Goal: Transaction & Acquisition: Purchase product/service

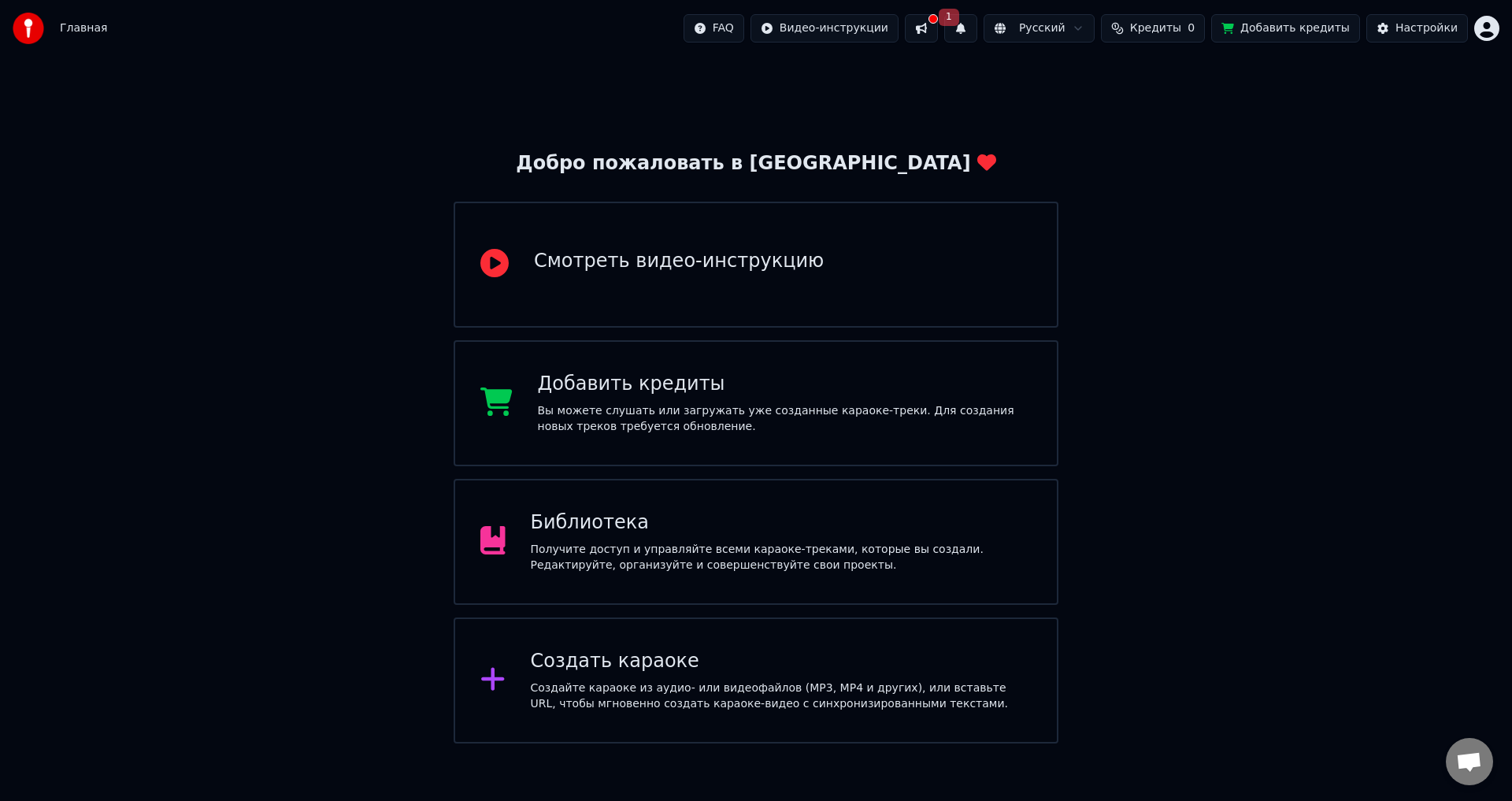
click at [1490, 32] on html "Главная FAQ Видео-инструкции 1 Русский Кредиты 0 Добавить кредиты Настройки Доб…" at bounding box center [756, 372] width 1512 height 743
click at [945, 33] on html "Главная FAQ Видео-инструкции 1 Русский Кредиты 0 Добавить кредиты Настройки Доб…" at bounding box center [756, 372] width 1512 height 743
click at [938, 30] on button at bounding box center [921, 28] width 33 height 28
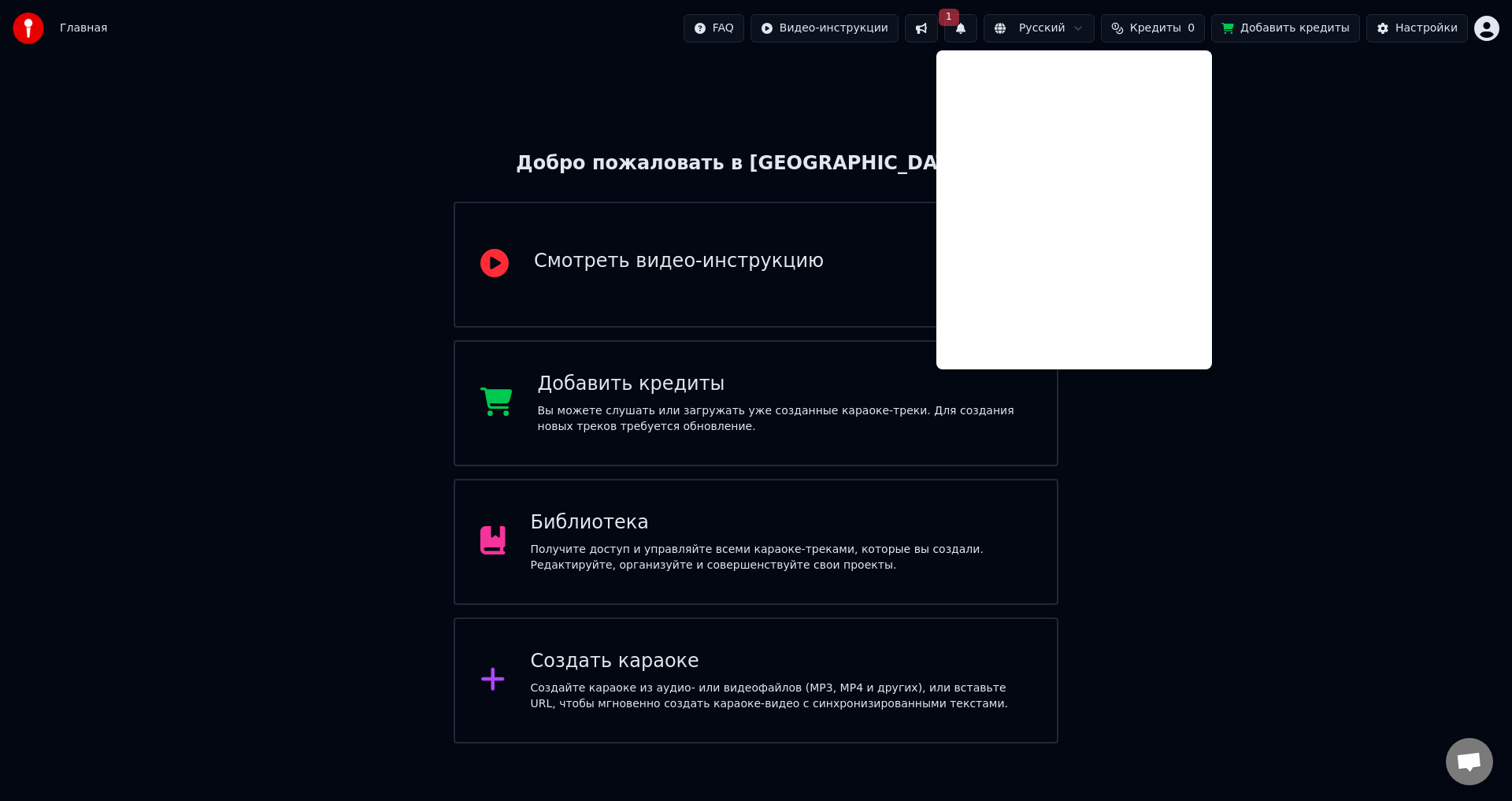
click at [170, 325] on div "Добро пожаловать в Youka Смотреть видео-инструкцию Добавить кредиты Вы можете с…" at bounding box center [756, 400] width 1512 height 687
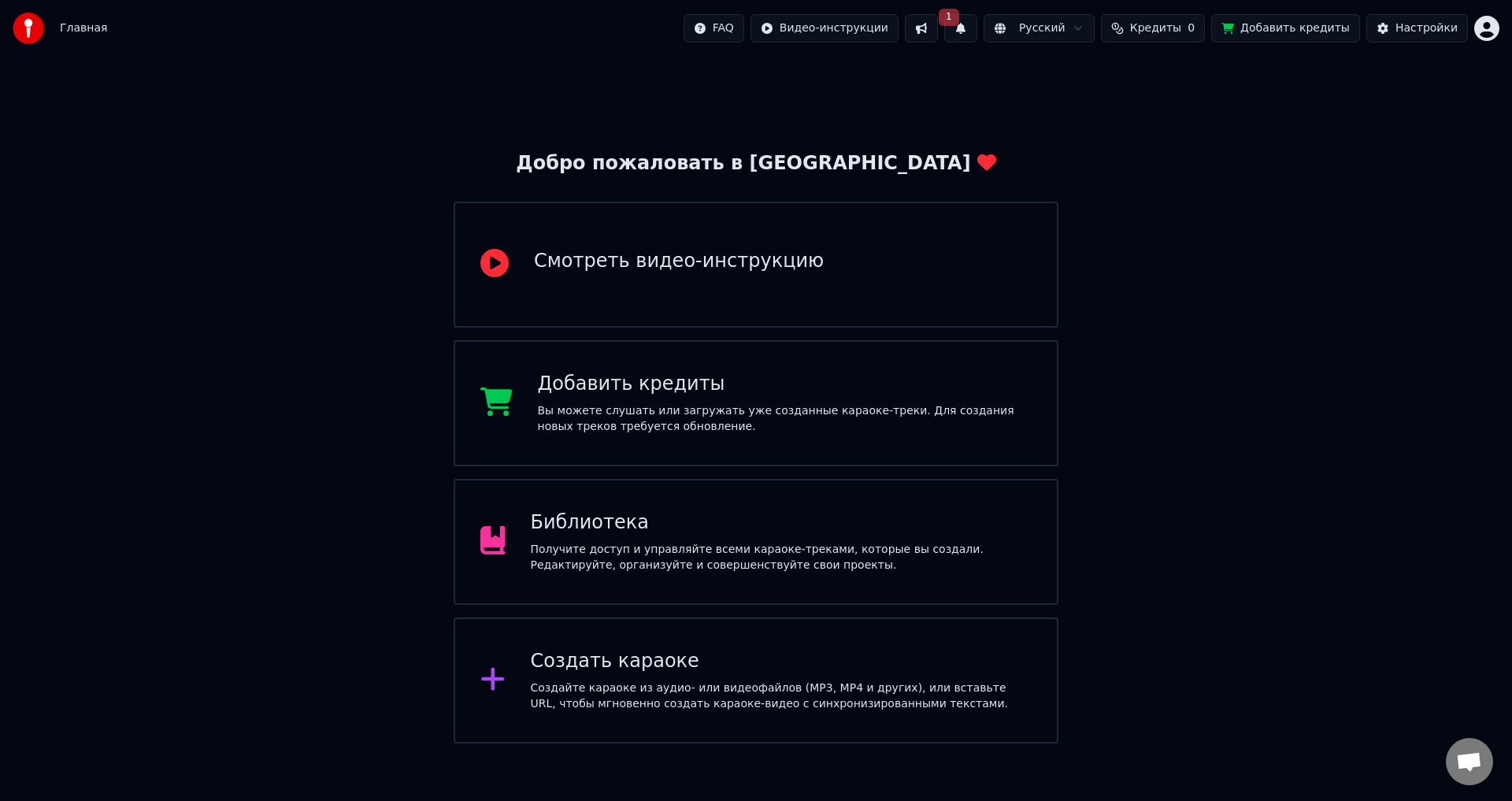
click at [1179, 23] on span "Кредиты" at bounding box center [1155, 28] width 51 height 15
click at [1175, 123] on button "Обновить" at bounding box center [1173, 118] width 96 height 28
click at [1141, 77] on th "Остаток" at bounding box center [1141, 74] width 61 height 32
click at [1078, 76] on th "Пополнить" at bounding box center [1074, 74] width 75 height 32
click at [1109, 78] on th "Пополнить" at bounding box center [1074, 74] width 75 height 32
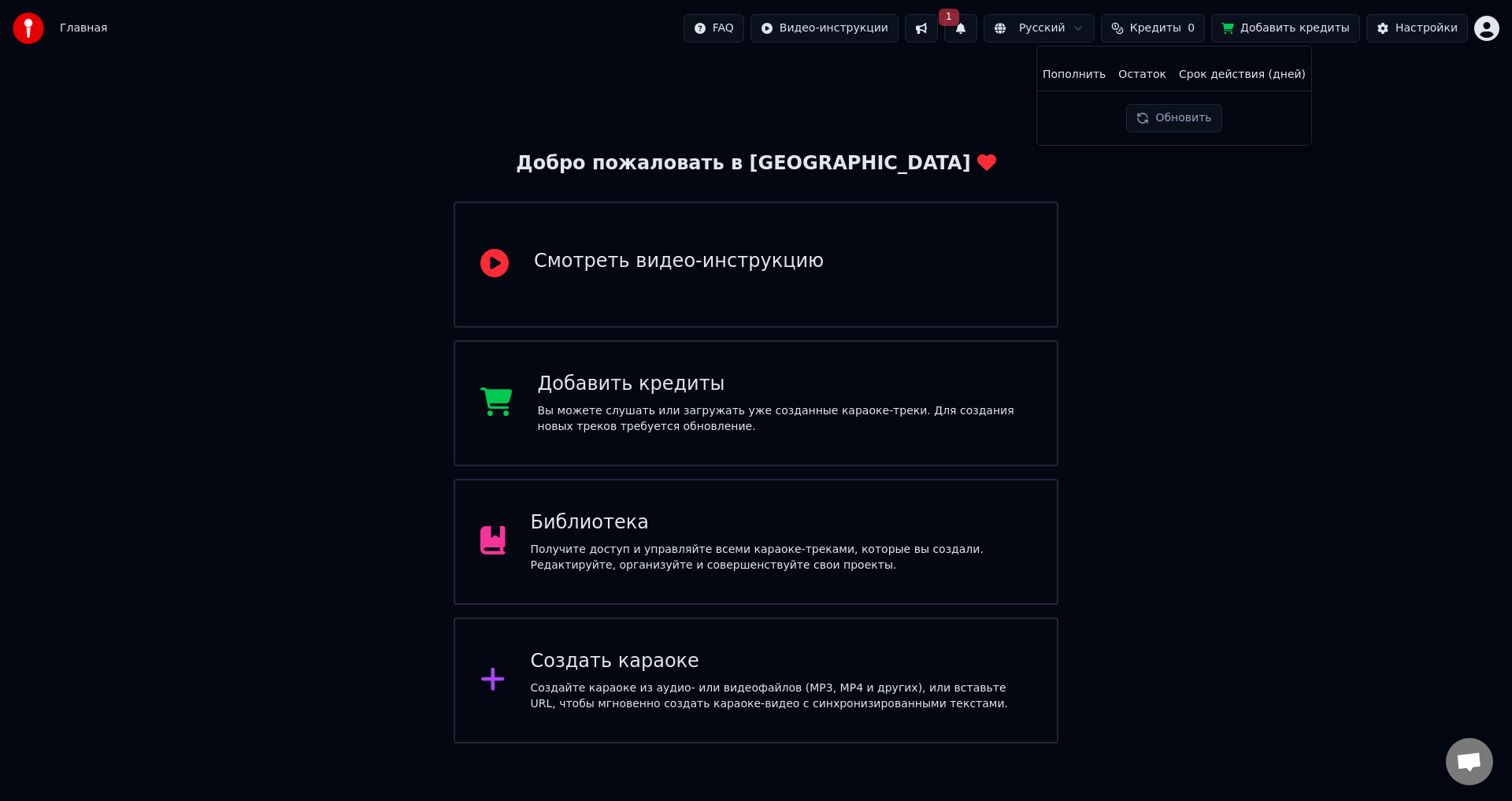
click at [1511, 197] on div "Добро пожаловать в Youka Смотреть видео-инструкцию Добавить кредиты Вы можете с…" at bounding box center [756, 400] width 1512 height 687
click at [1486, 28] on html "Главная FAQ Видео-инструкции 1 Русский Кредиты 0 Добавить кредиты Настройки Доб…" at bounding box center [756, 372] width 1512 height 743
click at [1444, 63] on div "savkin1975@yandex.ru Оплата Голосование за функции Выйти 2.2.0 1ddc129" at bounding box center [1417, 137] width 189 height 186
click at [1504, 21] on html "Главная FAQ Видео-инструкции 1 Русский Кредиты 0 Добавить кредиты Настройки Доб…" at bounding box center [756, 372] width 1512 height 743
click at [1491, 28] on html "Главная FAQ Видео-инструкции 1 Русский Кредиты 0 Добавить кредиты Настройки Доб…" at bounding box center [756, 372] width 1512 height 743
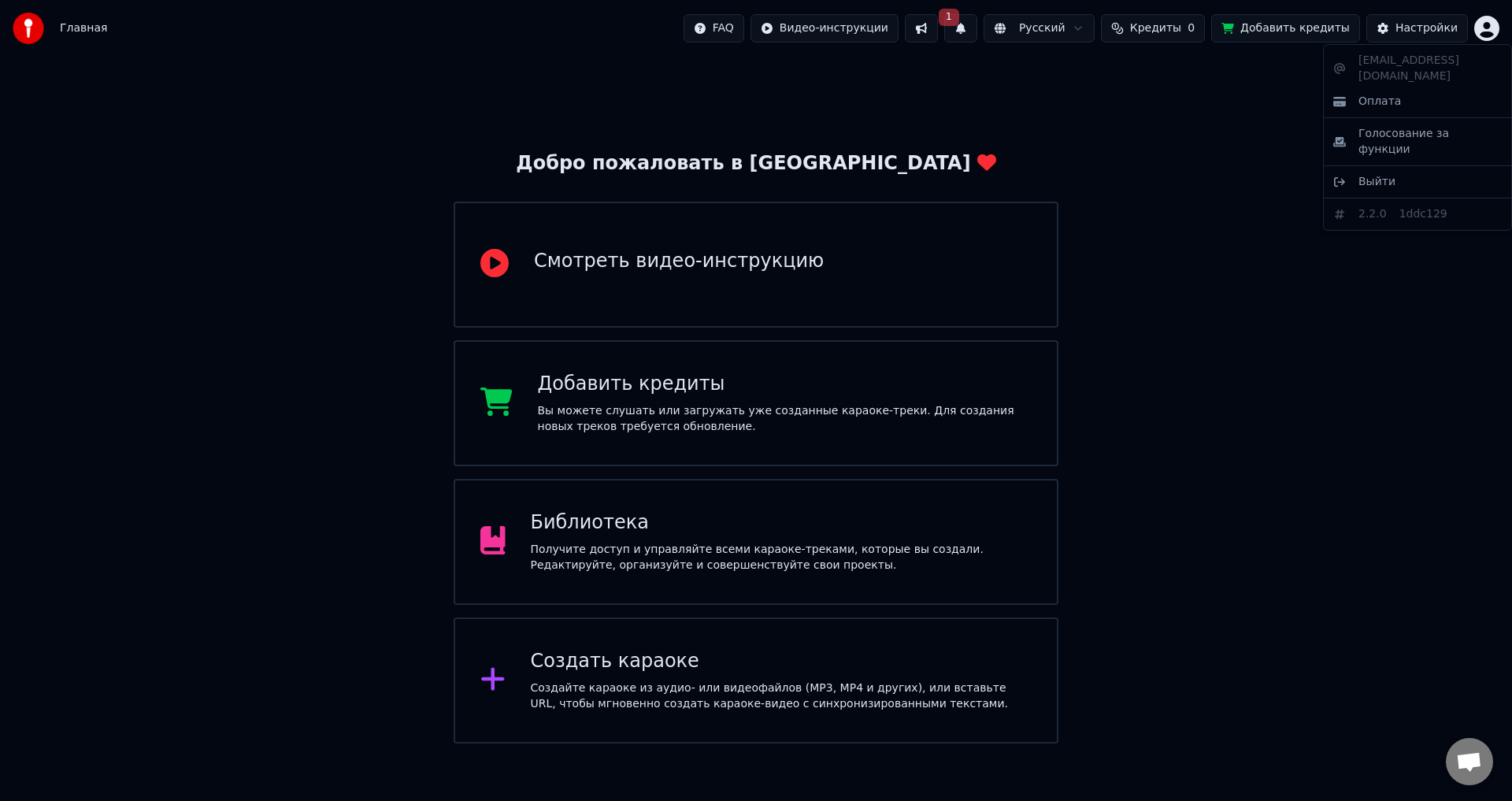
click at [1193, 396] on html "Главная FAQ Видео-инструкции 1 Русский Кредиты 0 Добавить кредиты Настройки Доб…" at bounding box center [756, 372] width 1512 height 743
click at [635, 409] on div "Вы можете слушать или загружать уже созданные караоке-треки. Для создания новых…" at bounding box center [784, 419] width 495 height 32
click at [656, 524] on div "Библиотека" at bounding box center [782, 523] width 502 height 25
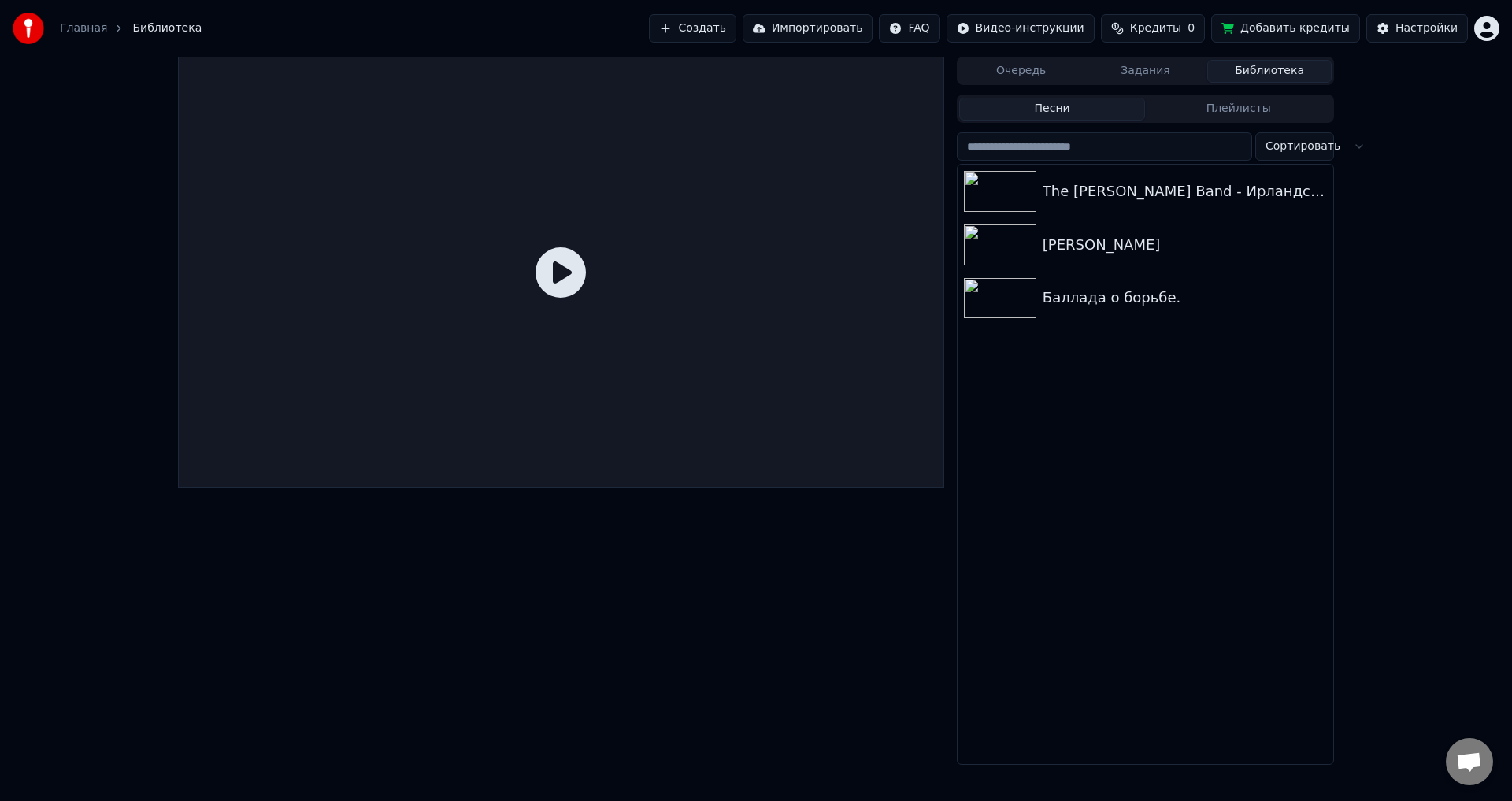
click at [1300, 28] on button "Добавить кредиты" at bounding box center [1285, 28] width 149 height 28
click at [1238, 107] on button "Плейлисты" at bounding box center [1238, 109] width 186 height 23
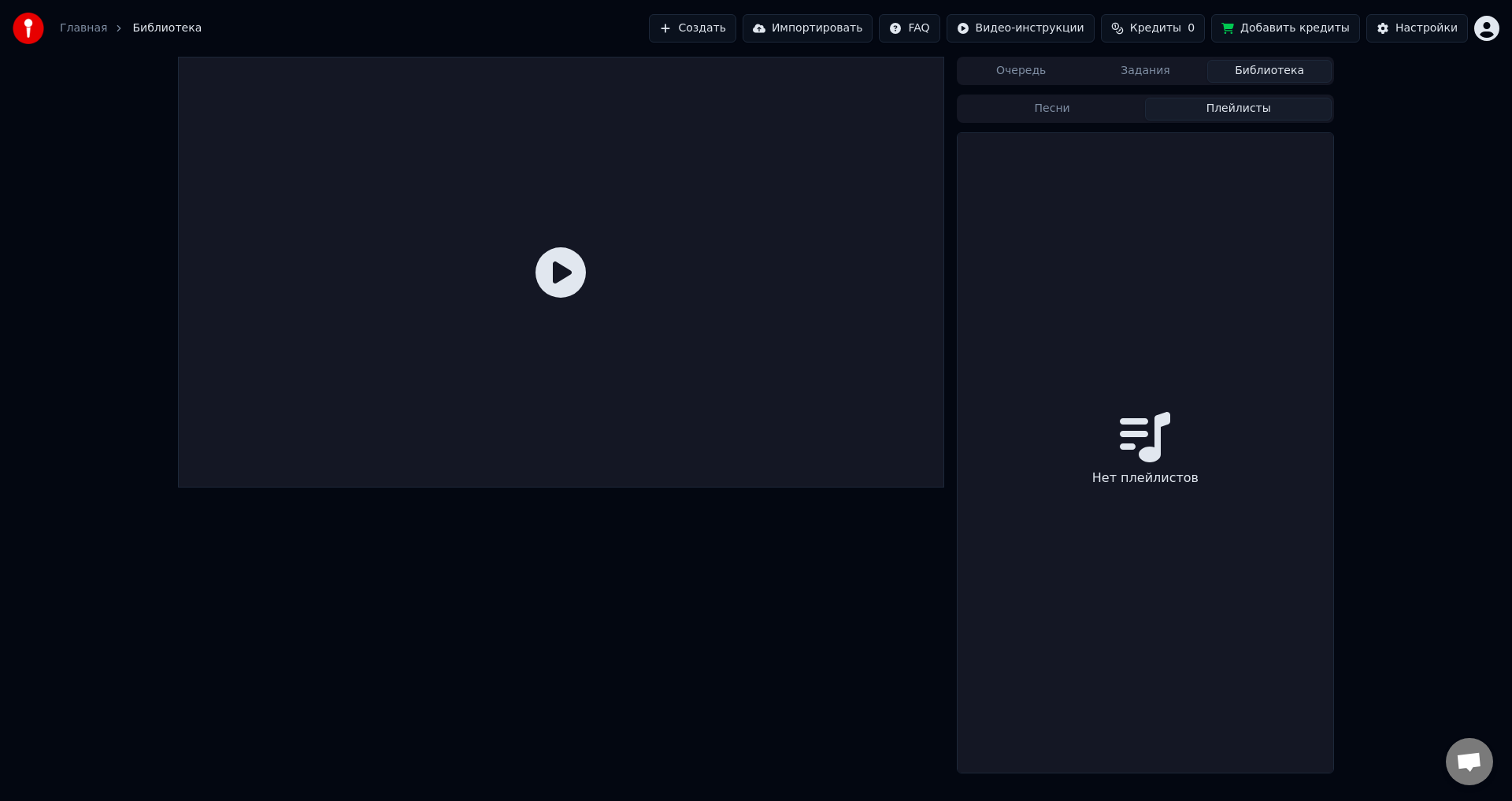
click at [1059, 108] on button "Песни" at bounding box center [1052, 109] width 186 height 23
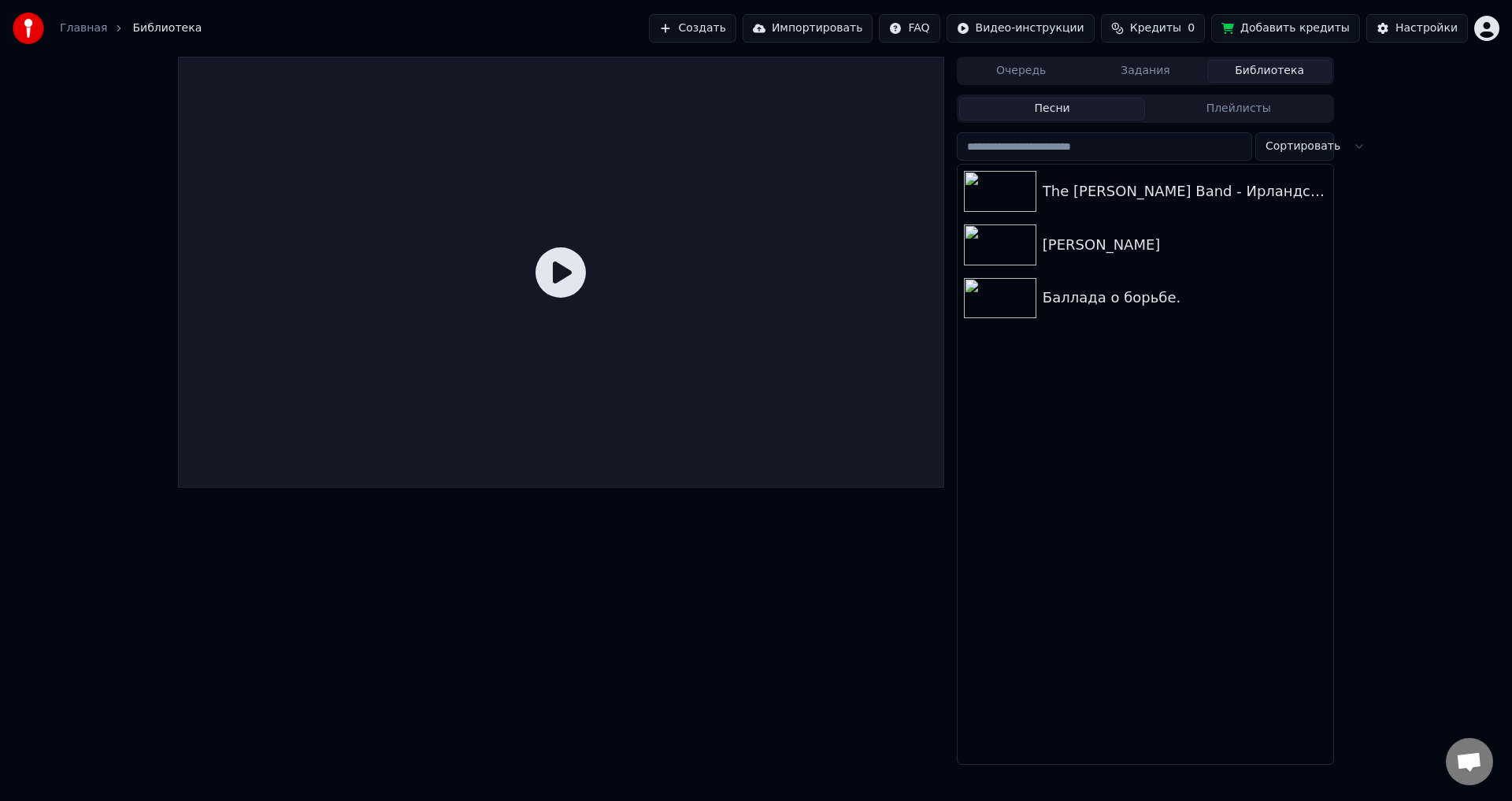
click at [1278, 112] on button "Плейлисты" at bounding box center [1238, 109] width 186 height 23
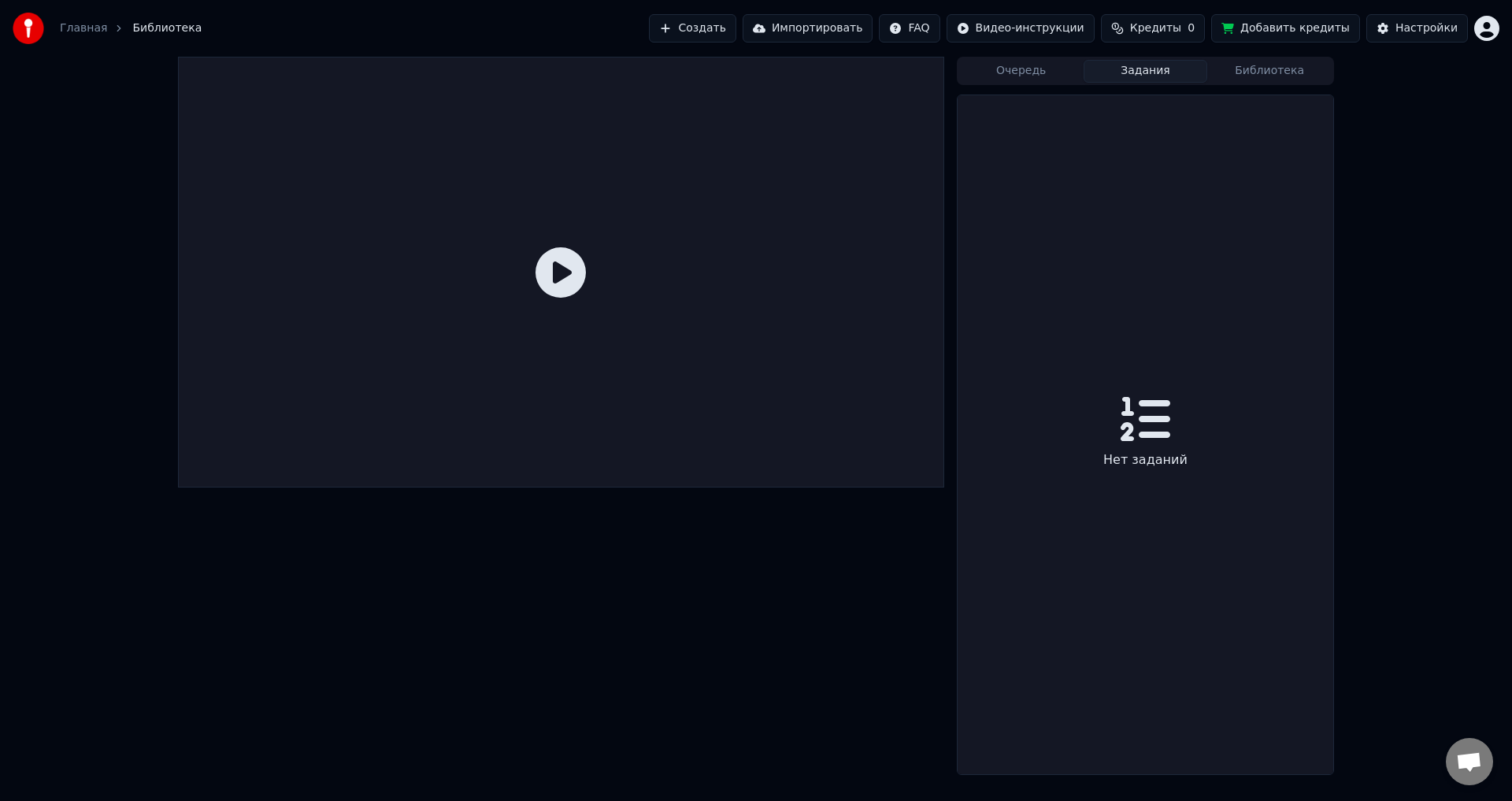
click at [1163, 79] on button "Задания" at bounding box center [1145, 71] width 124 height 23
click at [1050, 82] on button "Очередь" at bounding box center [1021, 71] width 124 height 23
click at [1020, 69] on button "Очередь" at bounding box center [1021, 71] width 124 height 23
click at [1174, 30] on span "Кредиты" at bounding box center [1155, 28] width 51 height 15
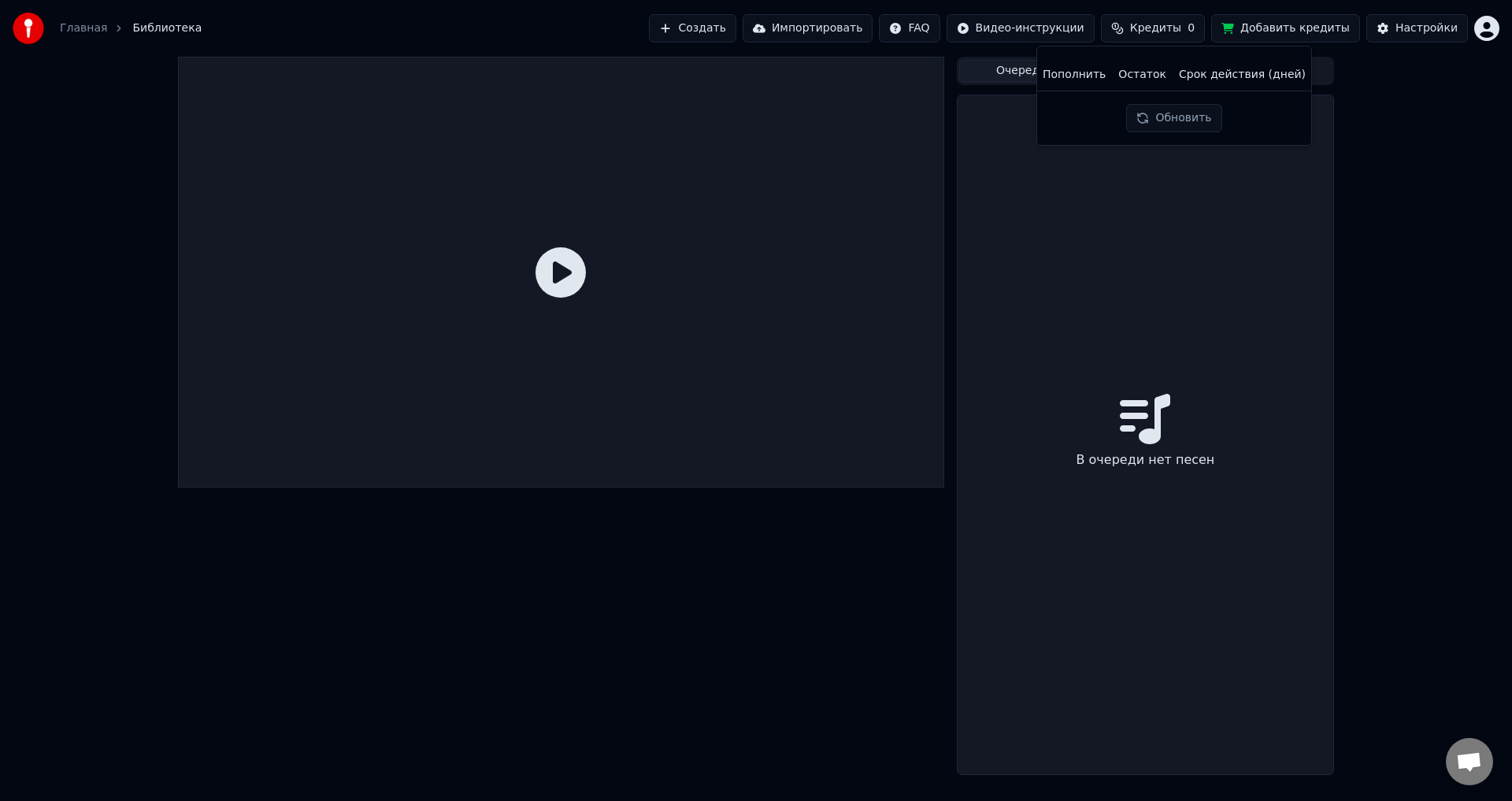
click at [1184, 122] on button "Обновить" at bounding box center [1173, 118] width 96 height 28
drag, startPoint x: 1183, startPoint y: 77, endPoint x: 1304, endPoint y: 83, distance: 121.1
click at [1304, 83] on div "Пополнить Остаток Срок действия (дней) Обновить" at bounding box center [1174, 96] width 276 height 100
click at [1373, 161] on div "Очередь Задания Библиотека В очереди нет песен" at bounding box center [756, 416] width 1512 height 718
click at [1181, 28] on span "Кредиты" at bounding box center [1155, 28] width 51 height 15
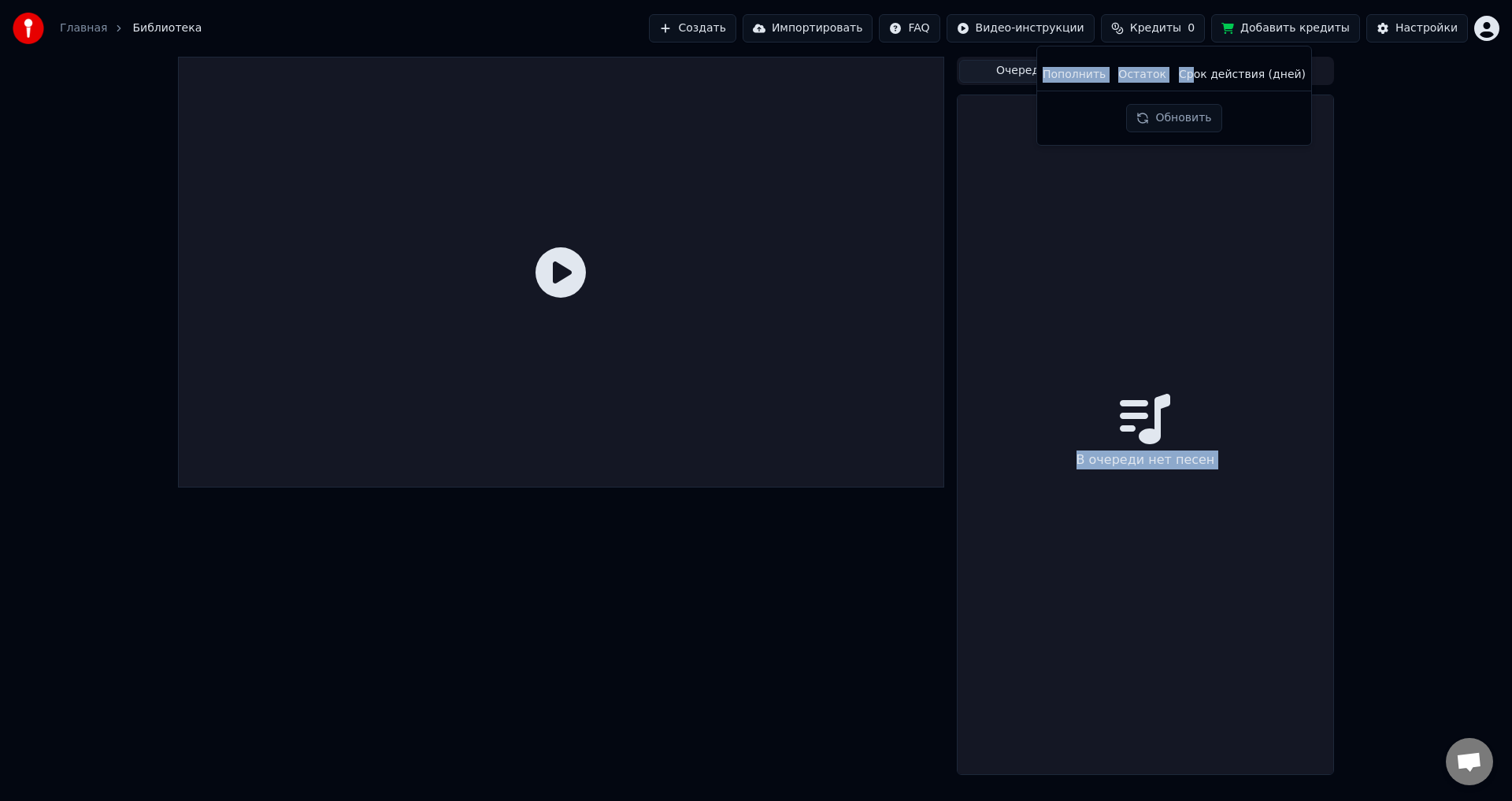
drag, startPoint x: 1196, startPoint y: 79, endPoint x: 1393, endPoint y: 74, distance: 197.1
click at [1393, 74] on body "Главная Библиотека Создать Импортировать FAQ Видео-инструкции Кредиты 0 Добавит…" at bounding box center [756, 400] width 1512 height 801
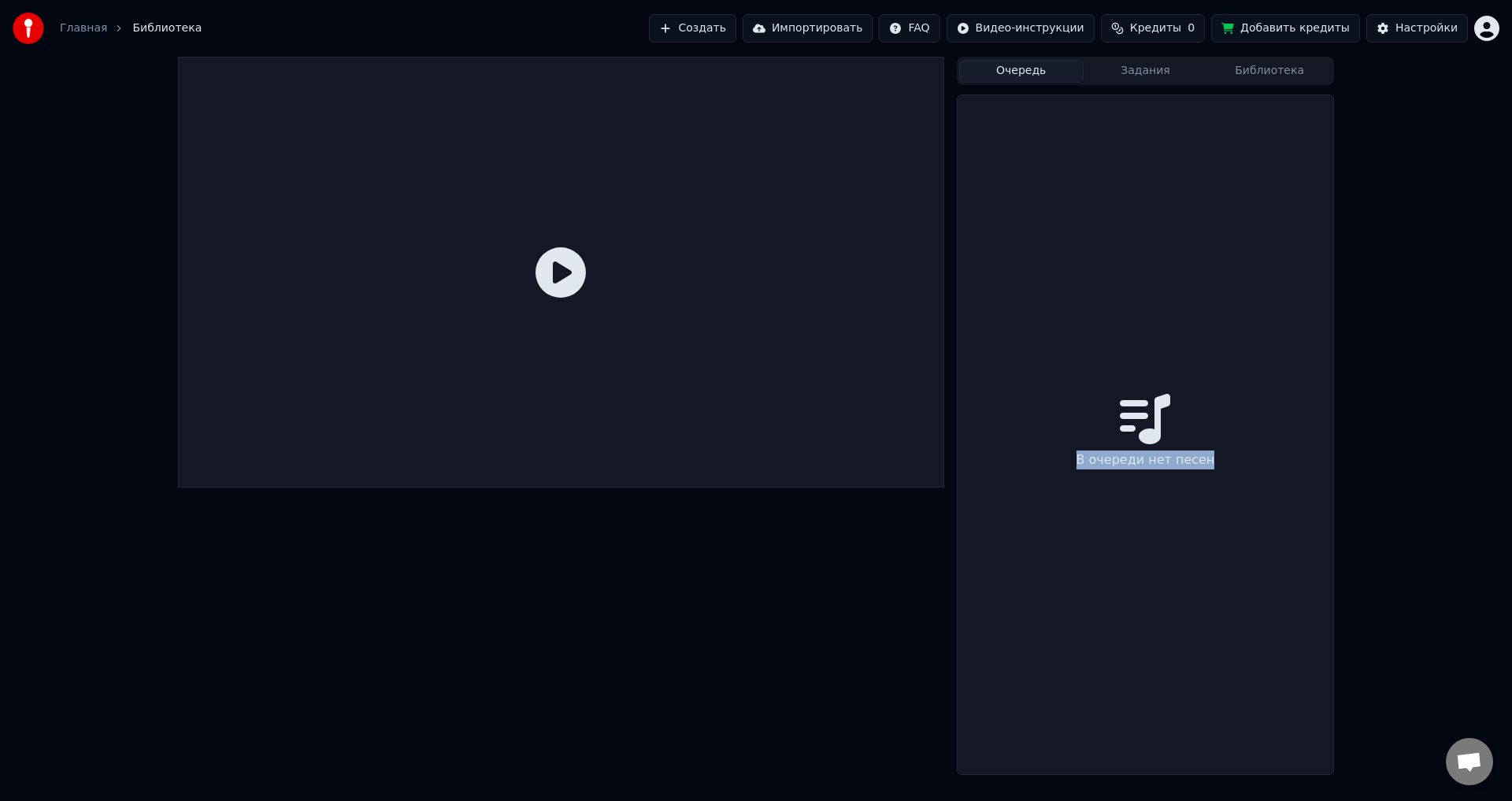
drag, startPoint x: 1393, startPoint y: 74, endPoint x: 1264, endPoint y: 112, distance: 134.5
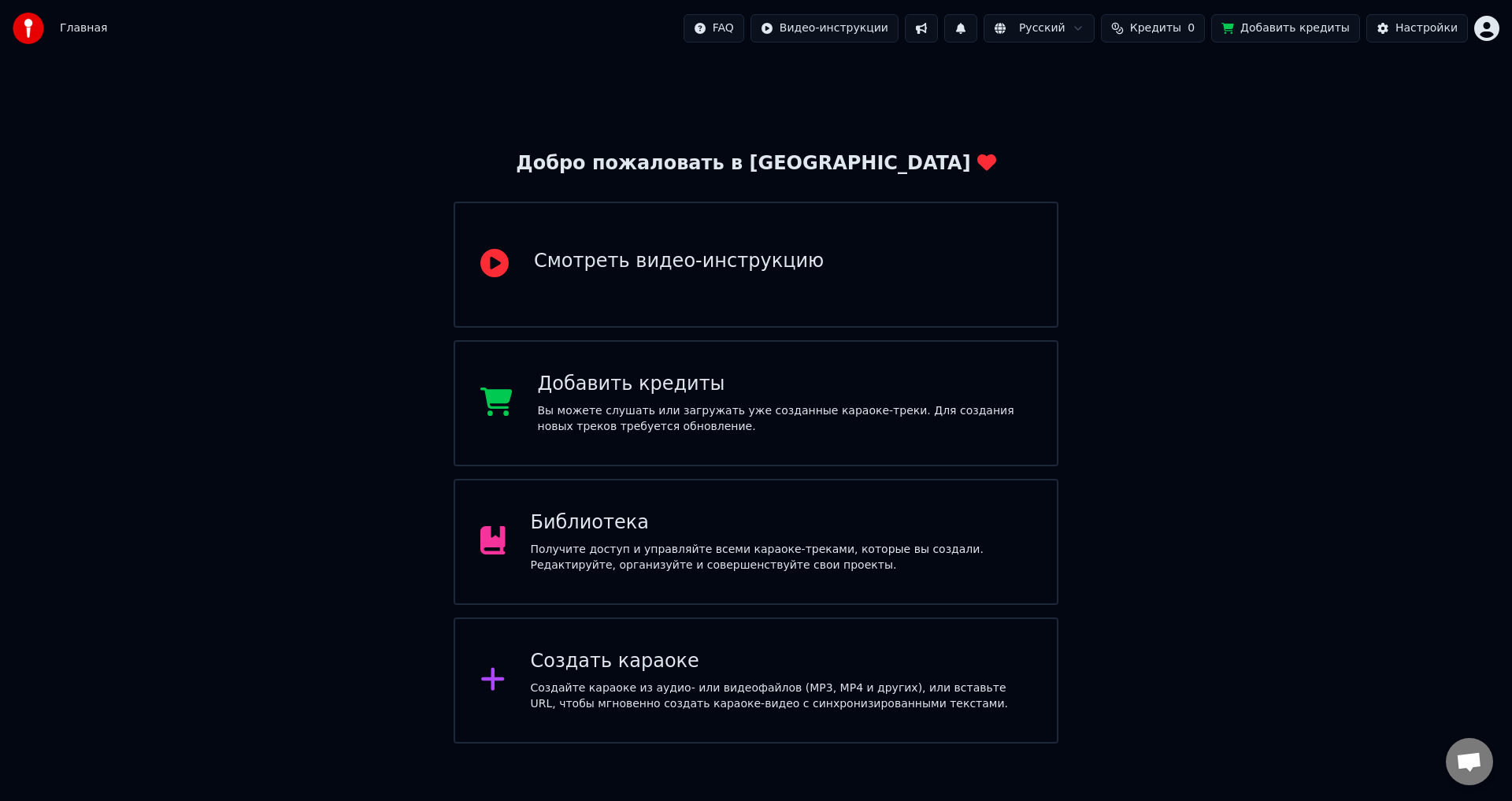
click at [1496, 33] on html "Главная FAQ Видео-инструкции Русский Кредиты 0 Добавить кредиты Настройки Добро…" at bounding box center [756, 372] width 1512 height 743
click at [1292, 311] on html "Главная FAQ Видео-инструкции Русский Кредиты 0 Добавить кредиты Настройки Добро…" at bounding box center [756, 372] width 1512 height 743
click at [239, 229] on div "Добро пожаловать в Youka Смотреть видео-инструкцию Добавить кредиты Вы можете с…" at bounding box center [756, 400] width 1512 height 687
click at [592, 559] on div "Получите доступ и управляйте всеми караоке-треками, которые вы создали. Редакти…" at bounding box center [782, 557] width 502 height 32
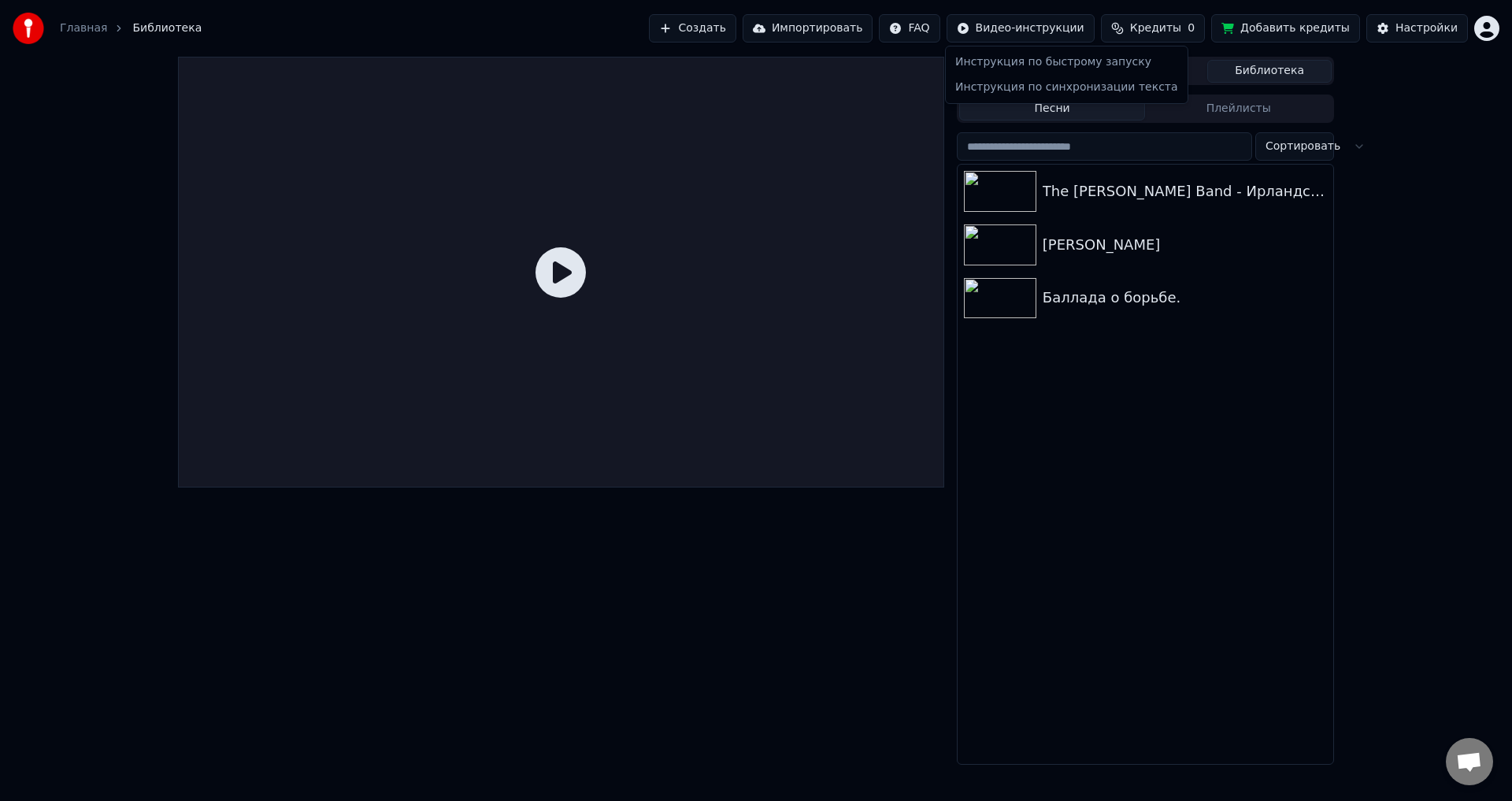
click at [996, 28] on html "Главная Библиотека Создать Импортировать FAQ Видео-инструкции Кредиты 0 Добавит…" at bounding box center [756, 400] width 1512 height 801
click at [1183, 27] on html "Главная Библиотека Создать Импортировать FAQ Видео-инструкции Кредиты 0 Добавит…" at bounding box center [756, 400] width 1512 height 801
click at [1181, 27] on span "Кредиты" at bounding box center [1155, 28] width 51 height 15
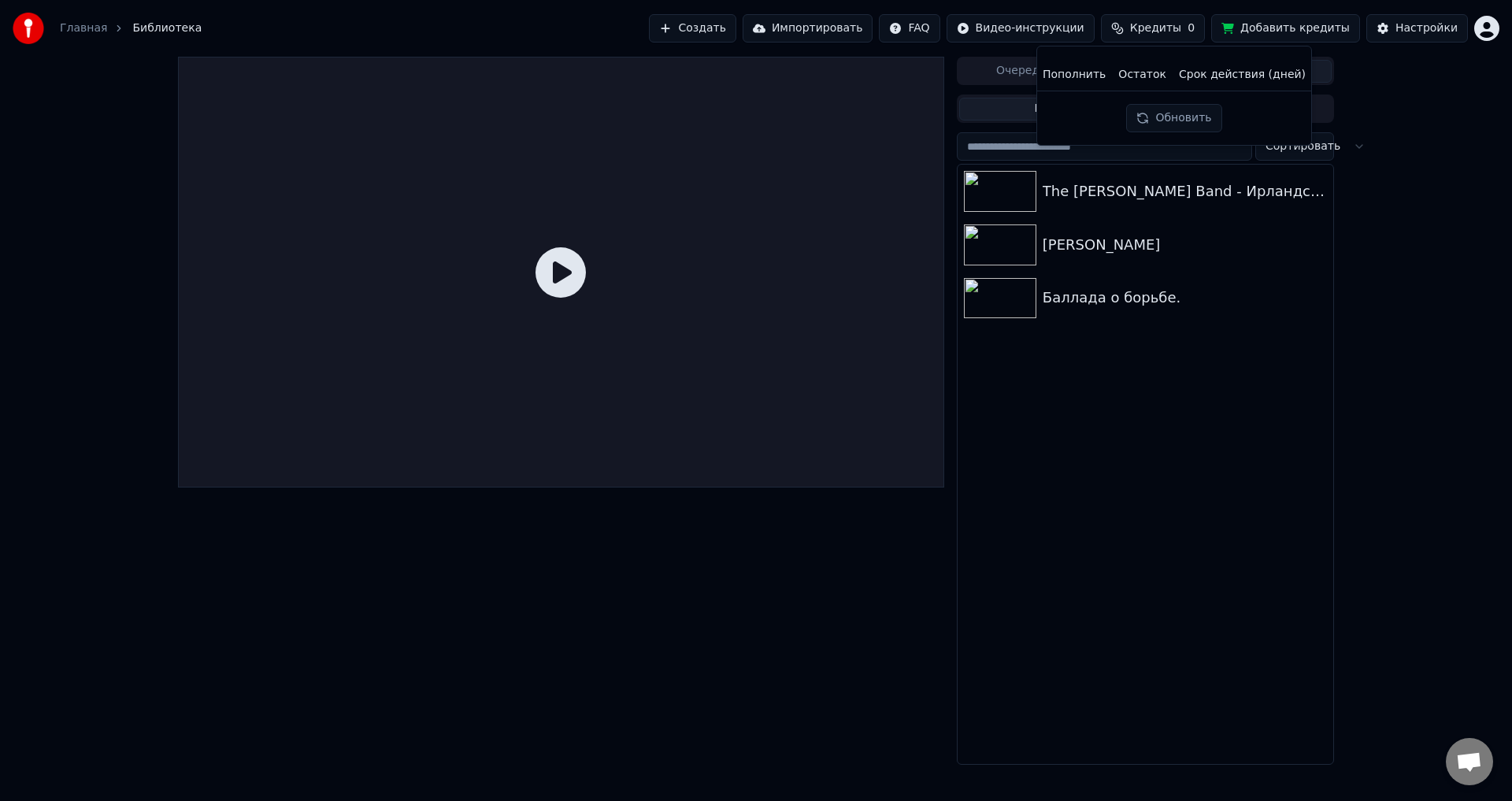
click at [1222, 78] on th "Срок действия (дней)" at bounding box center [1242, 74] width 139 height 32
click at [1182, 122] on button "Обновить" at bounding box center [1173, 118] width 96 height 28
click at [1146, 75] on th "Остаток" at bounding box center [1141, 74] width 61 height 32
click at [1061, 67] on th "Пополнить" at bounding box center [1074, 74] width 75 height 32
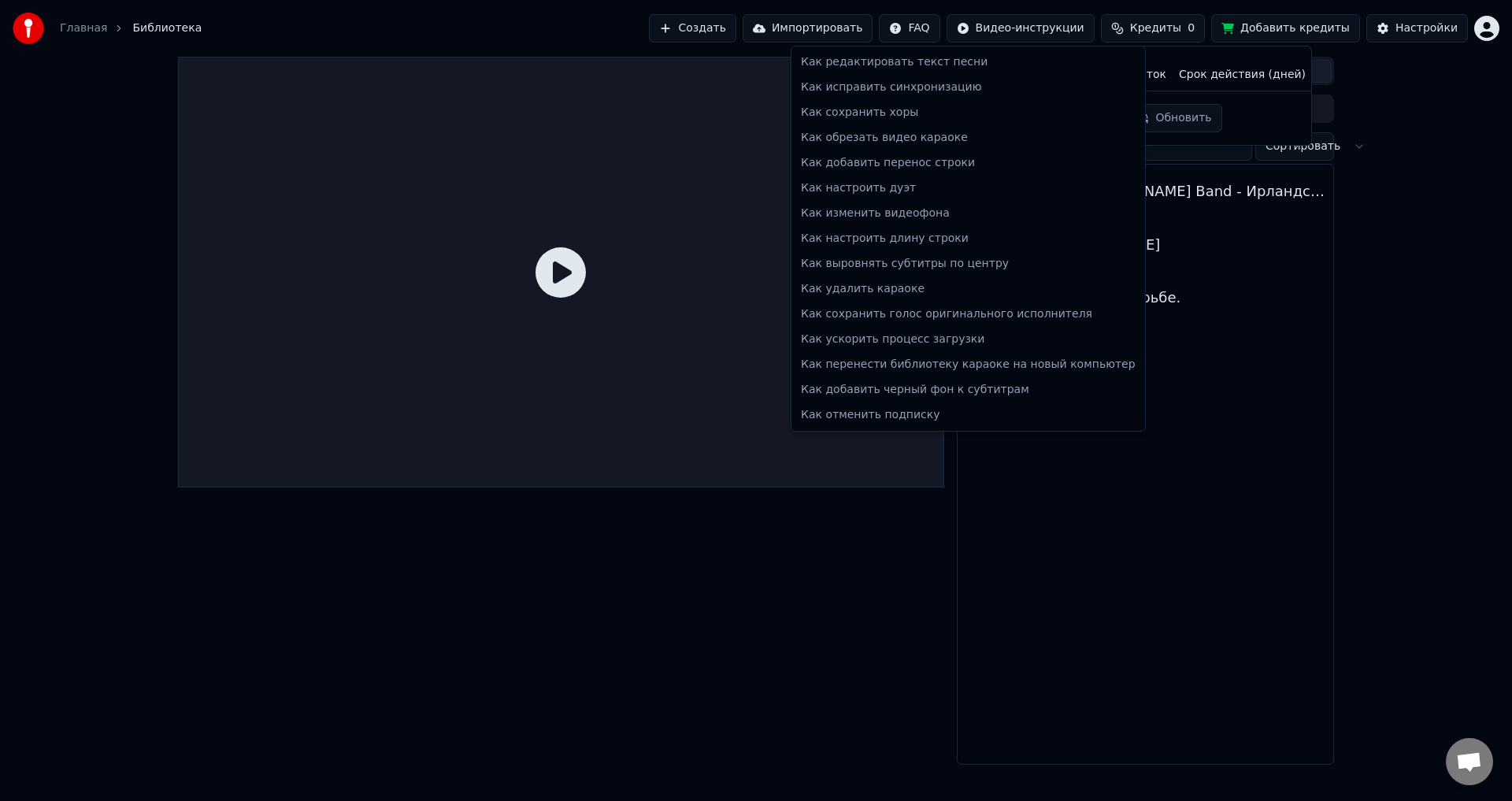
click at [942, 25] on html "Главная Библиотека Создать Импортировать FAQ Видео-инструкции Кредиты 0 Добавит…" at bounding box center [756, 400] width 1512 height 801
click at [850, 33] on html "Главная Библиотека Создать Импортировать FAQ Видео-инструкции Кредиты 0 Добавит…" at bounding box center [756, 400] width 1512 height 801
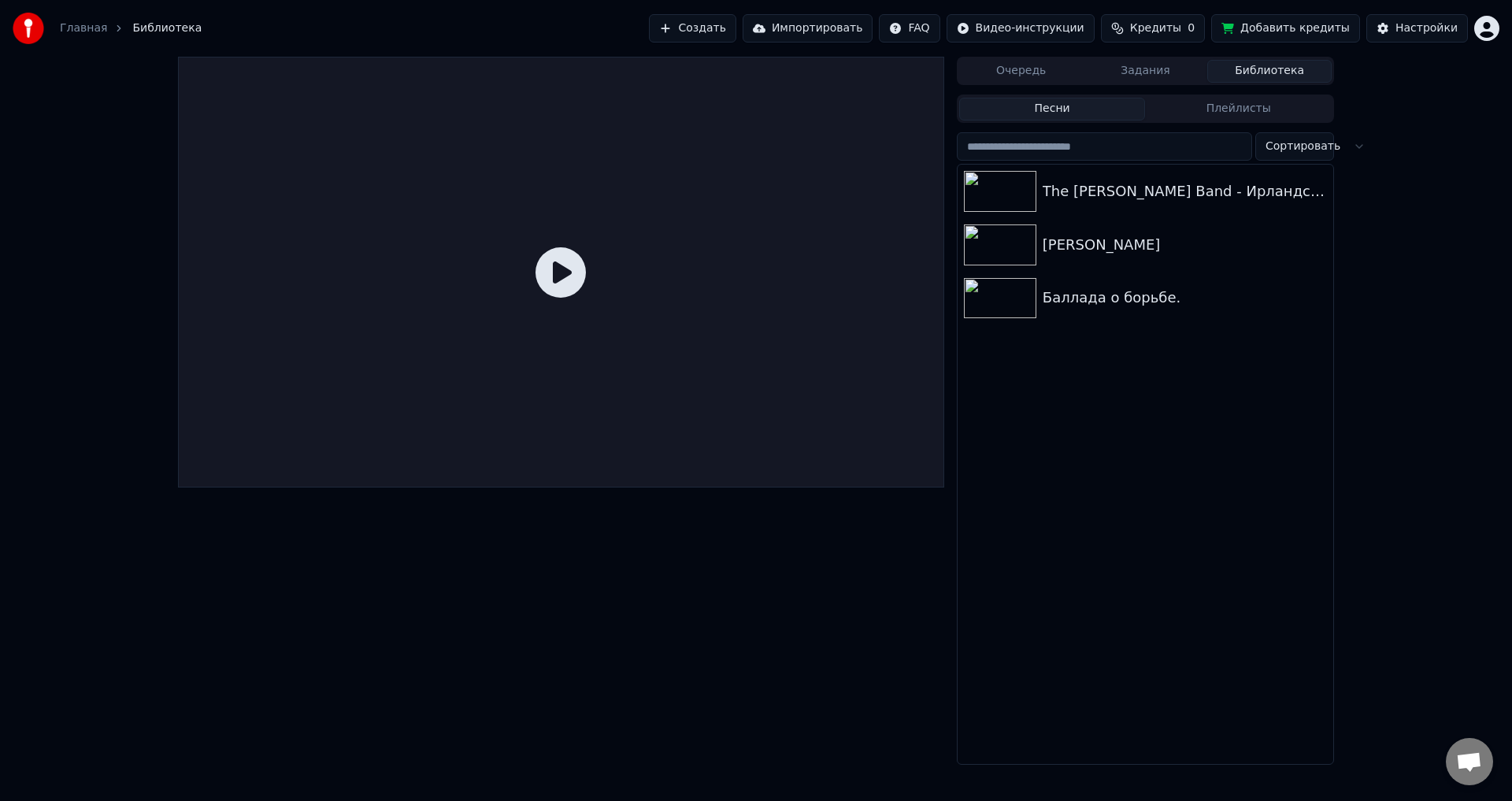
click at [735, 32] on button "Создать" at bounding box center [692, 28] width 87 height 28
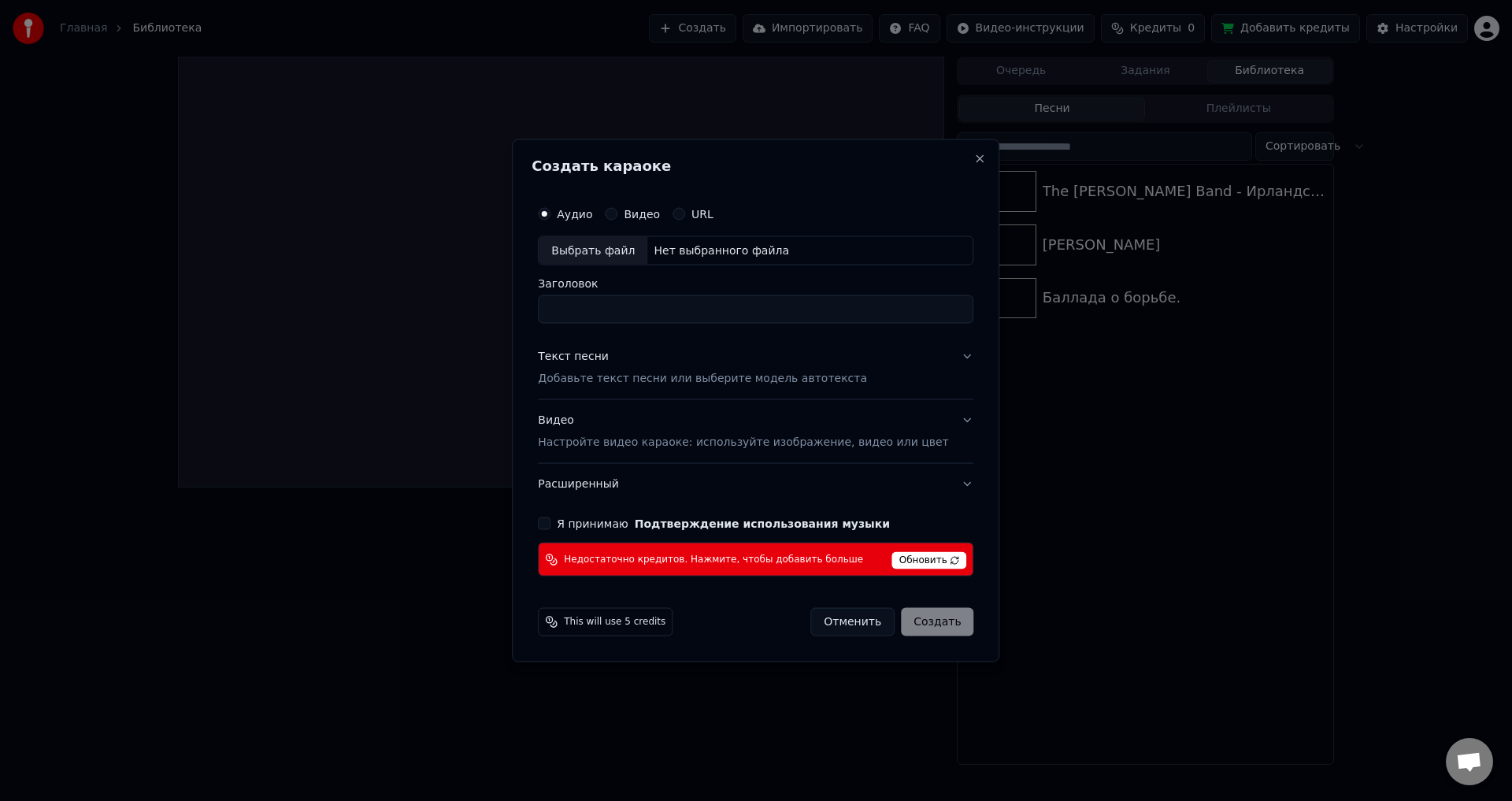
click at [906, 555] on span "Обновить" at bounding box center [930, 561] width 75 height 17
click at [631, 628] on div "This will use 5 credits" at bounding box center [605, 621] width 135 height 28
click at [652, 628] on div "This will use 5 credits" at bounding box center [605, 621] width 135 height 28
click at [818, 623] on button "Отменить" at bounding box center [852, 621] width 84 height 28
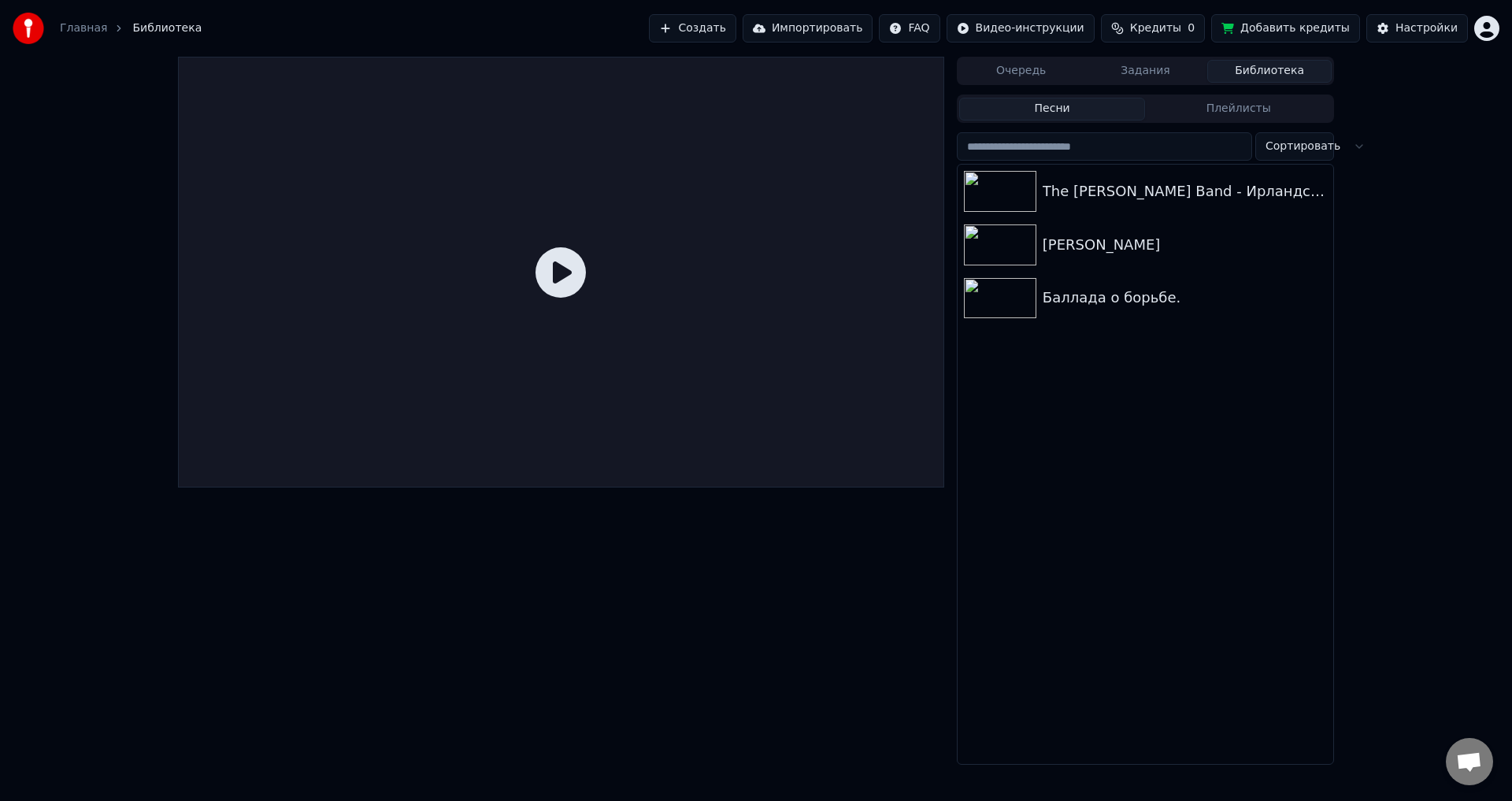
click at [1181, 28] on span "Кредиты" at bounding box center [1155, 28] width 51 height 15
click at [1295, 29] on button "Добавить кредиты" at bounding box center [1285, 28] width 149 height 28
click at [1283, 33] on button "Добавить кредиты" at bounding box center [1285, 28] width 149 height 28
click at [1286, 24] on button "Добавить кредиты" at bounding box center [1285, 28] width 149 height 28
click at [948, 32] on html "Главная Библиотека Создать Импортировать FAQ Видео-инструкции Кредиты 0 Добавит…" at bounding box center [756, 400] width 1512 height 801
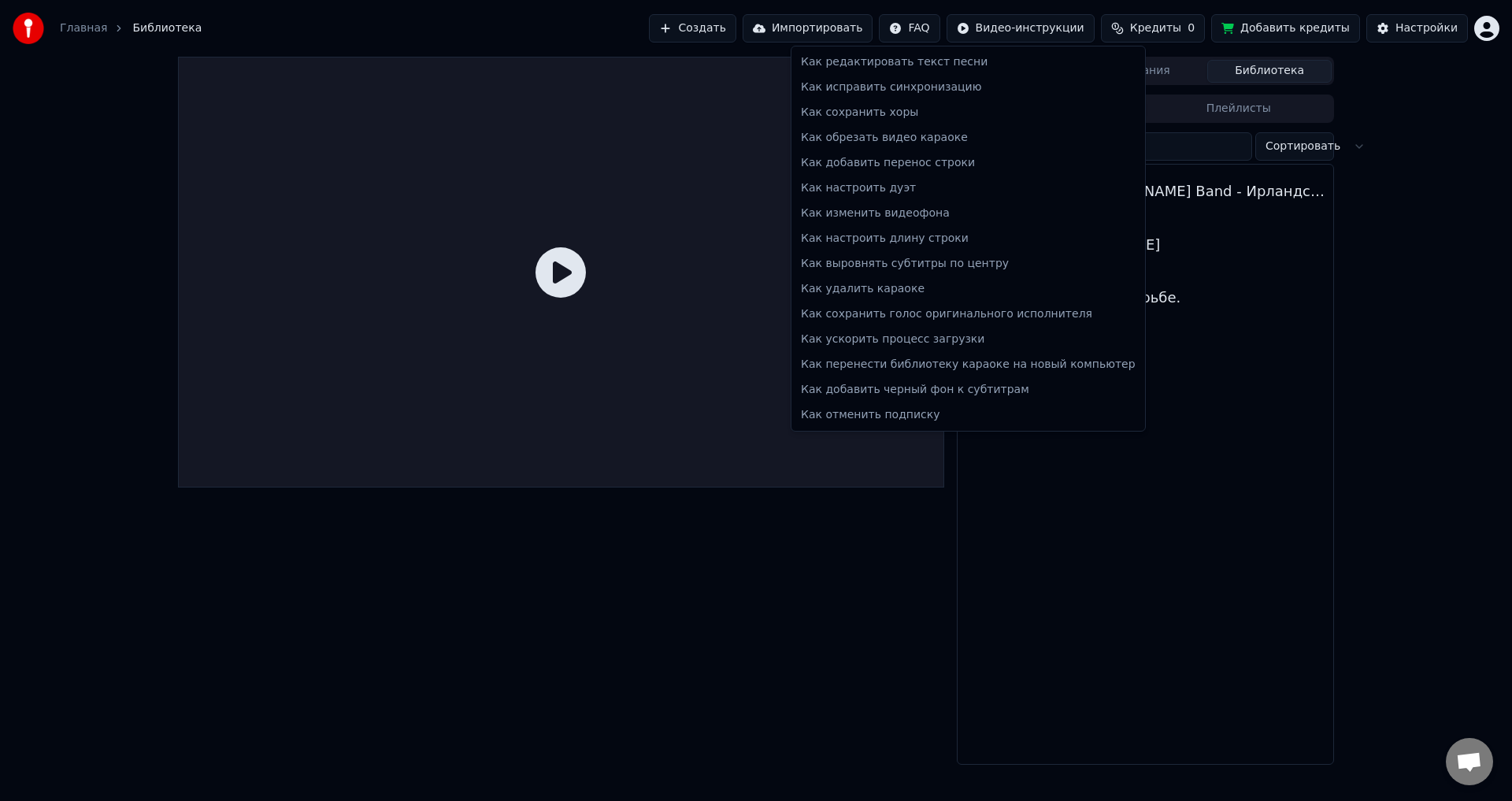
click at [1151, 23] on html "Главная Библиотека Создать Импортировать FAQ Видео-инструкции Кредиты 0 Добавит…" at bounding box center [756, 400] width 1512 height 801
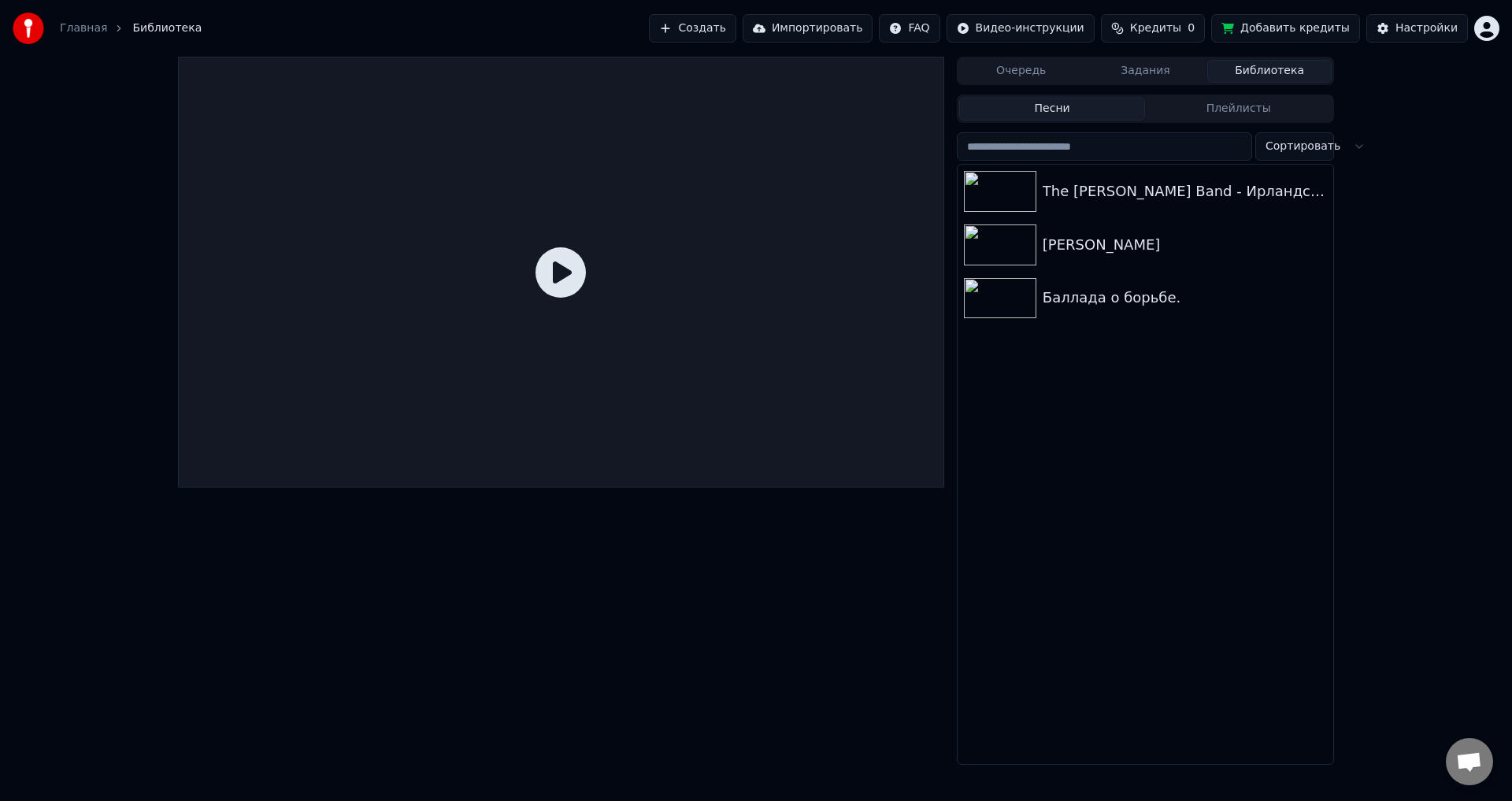
click at [1155, 23] on span "Кредиты" at bounding box center [1155, 28] width 51 height 15
click at [1173, 122] on button "Обновить" at bounding box center [1173, 118] width 96 height 28
click at [1312, 30] on button "Добавить кредиты" at bounding box center [1285, 28] width 149 height 28
click at [1471, 754] on span "Открытый чат" at bounding box center [1469, 762] width 26 height 22
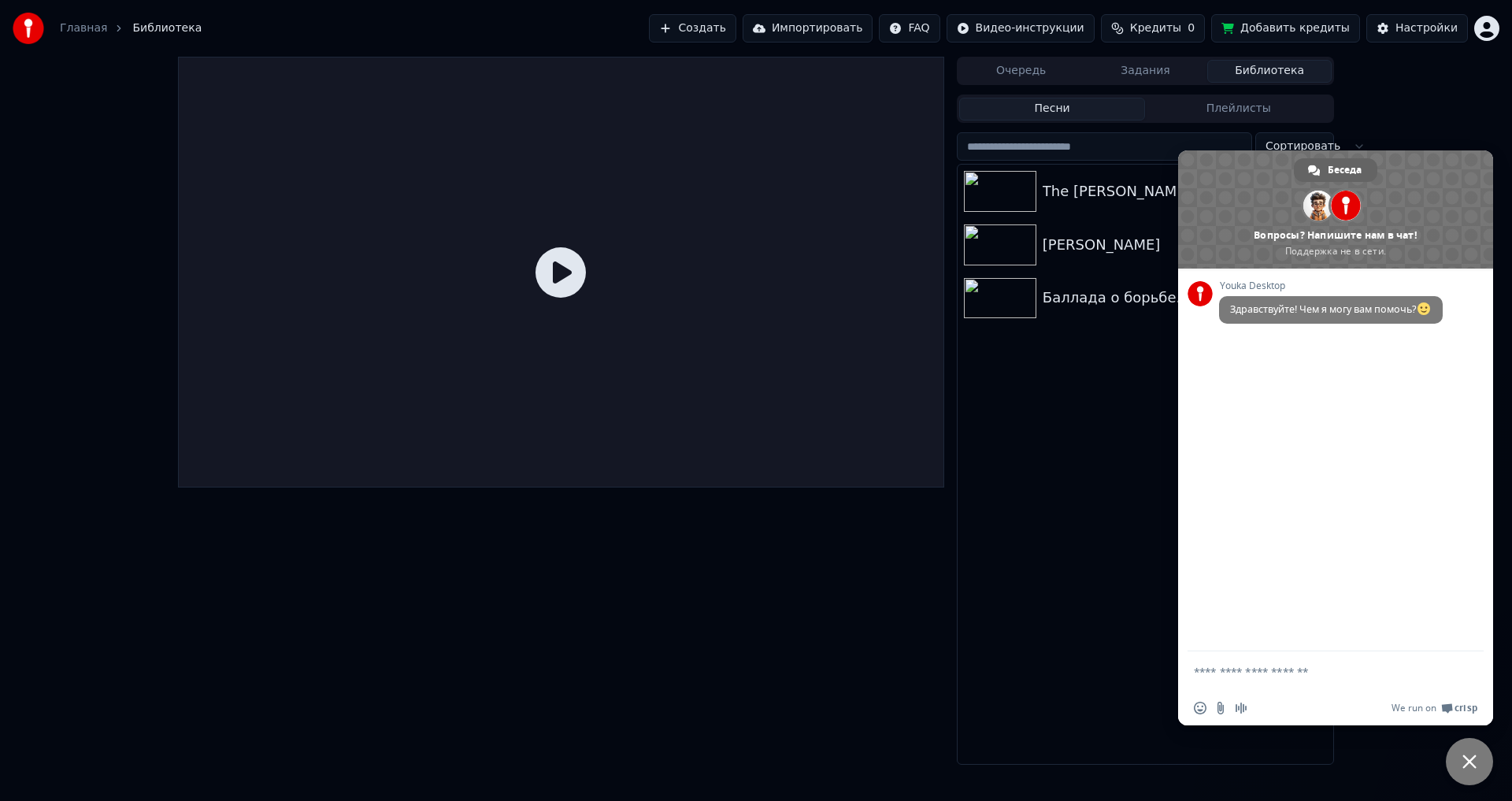
click at [1252, 674] on textarea "Отправьте сообщение..." at bounding box center [1319, 671] width 252 height 40
type textarea "*"
click at [1251, 677] on textarea "**********" at bounding box center [1319, 663] width 252 height 53
type textarea "**********"
click at [1471, 657] on span "Отправить" at bounding box center [1466, 657] width 12 height 12
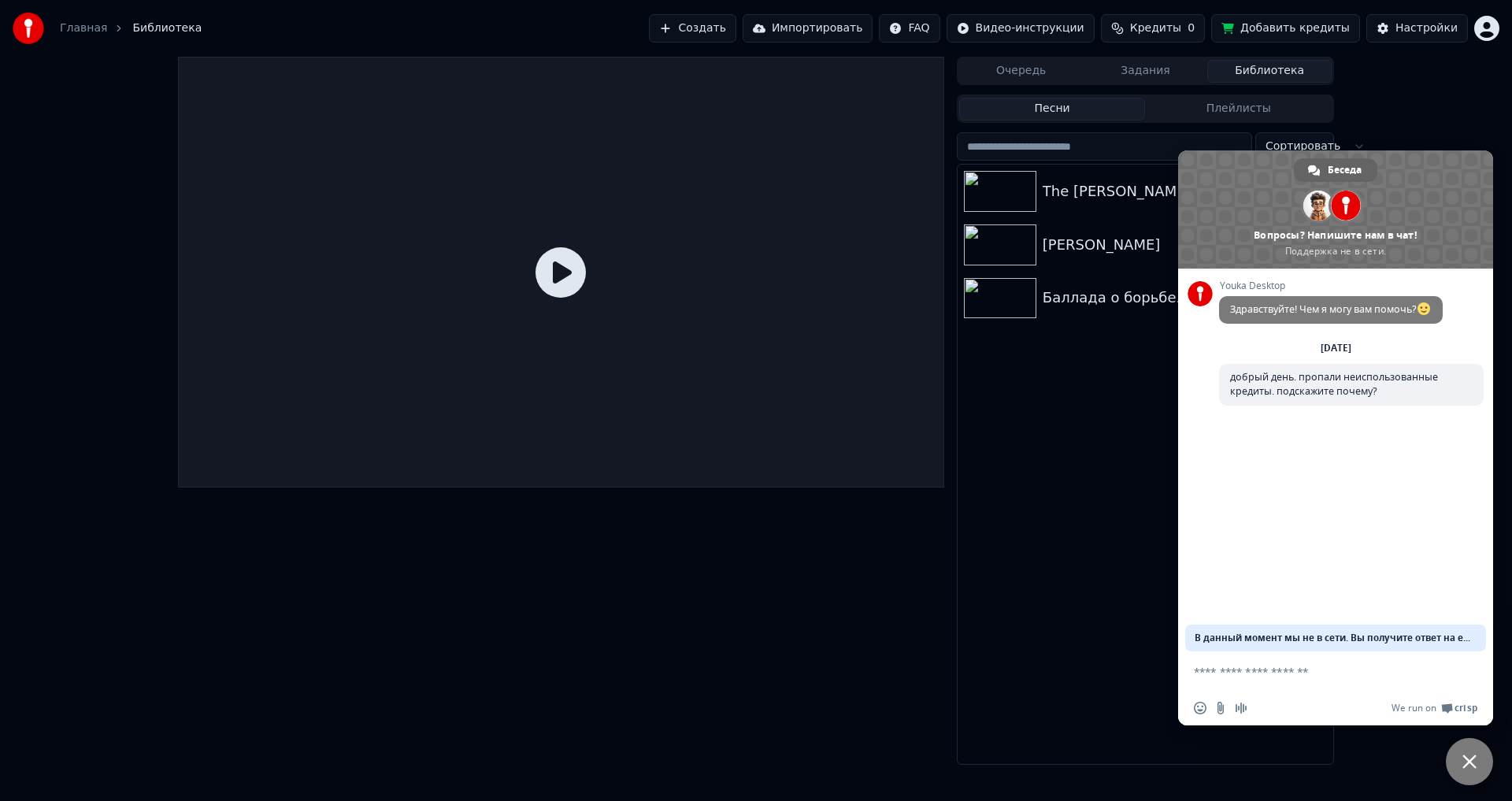
click at [1445, 640] on span "В данный момент мы не в сети. Вы получите ответ на email." at bounding box center [1335, 638] width 282 height 27
drag, startPoint x: 1399, startPoint y: 633, endPoint x: 1475, endPoint y: 631, distance: 76.0
click at [1475, 630] on span "В данный момент мы не в сети. Вы получите ответ на email." at bounding box center [1335, 638] width 282 height 27
drag, startPoint x: 1444, startPoint y: 635, endPoint x: 1505, endPoint y: 637, distance: 61.0
click at [1505, 637] on body "Главная Библиотека Создать Импортировать FAQ Видео-инструкции Кредиты 0 Добавит…" at bounding box center [756, 400] width 1512 height 801
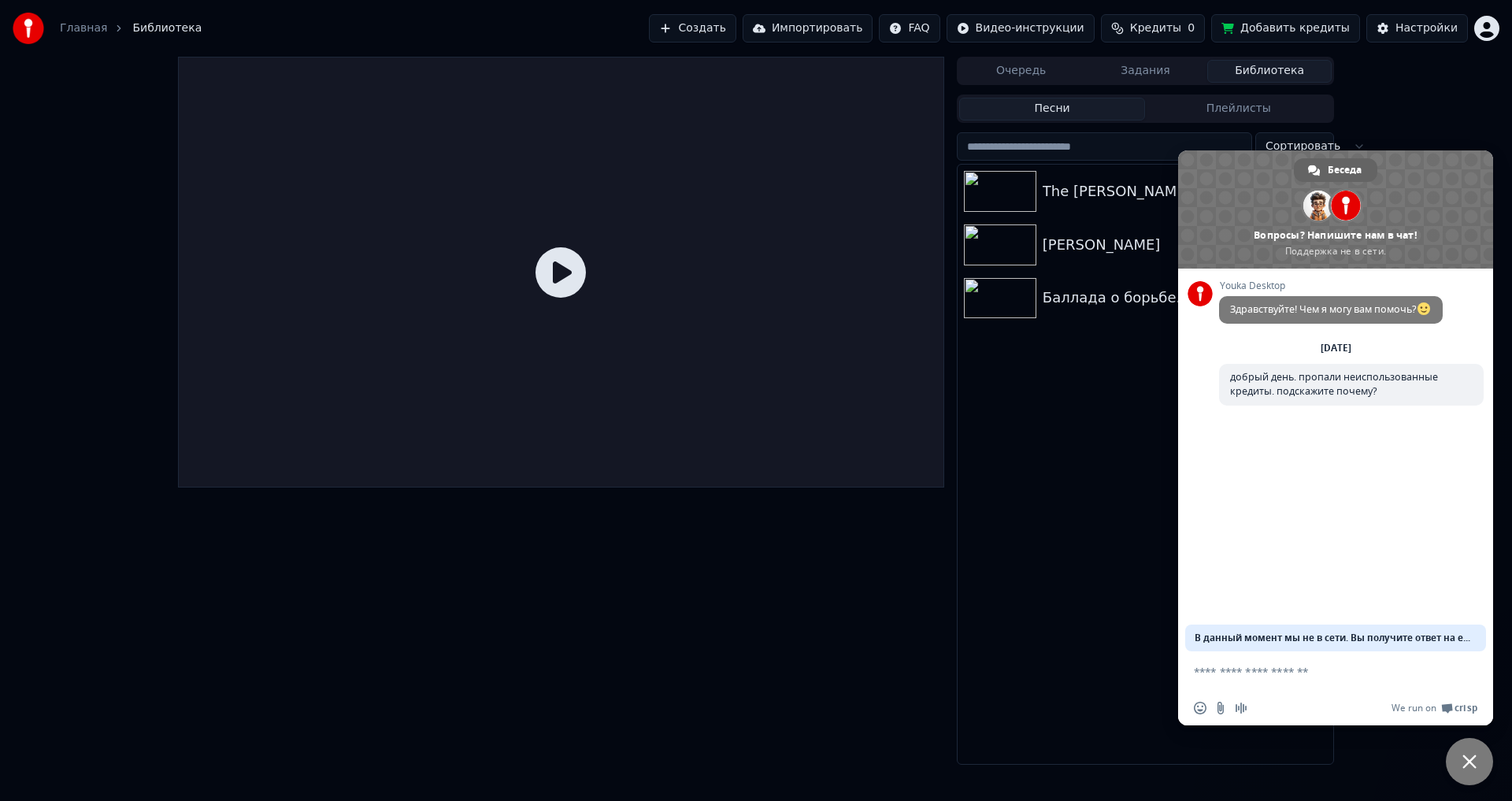
click at [1459, 638] on span "В данный момент мы не в сети. Вы получите ответ на email." at bounding box center [1335, 638] width 282 height 27
click at [670, 601] on div at bounding box center [561, 411] width 766 height 708
click at [1458, 127] on div "Очередь Задания Библиотека Песни Плейлисты Сортировать The Wallace Band - Ирлан…" at bounding box center [756, 411] width 1512 height 708
click at [1388, 165] on span at bounding box center [1335, 209] width 315 height 118
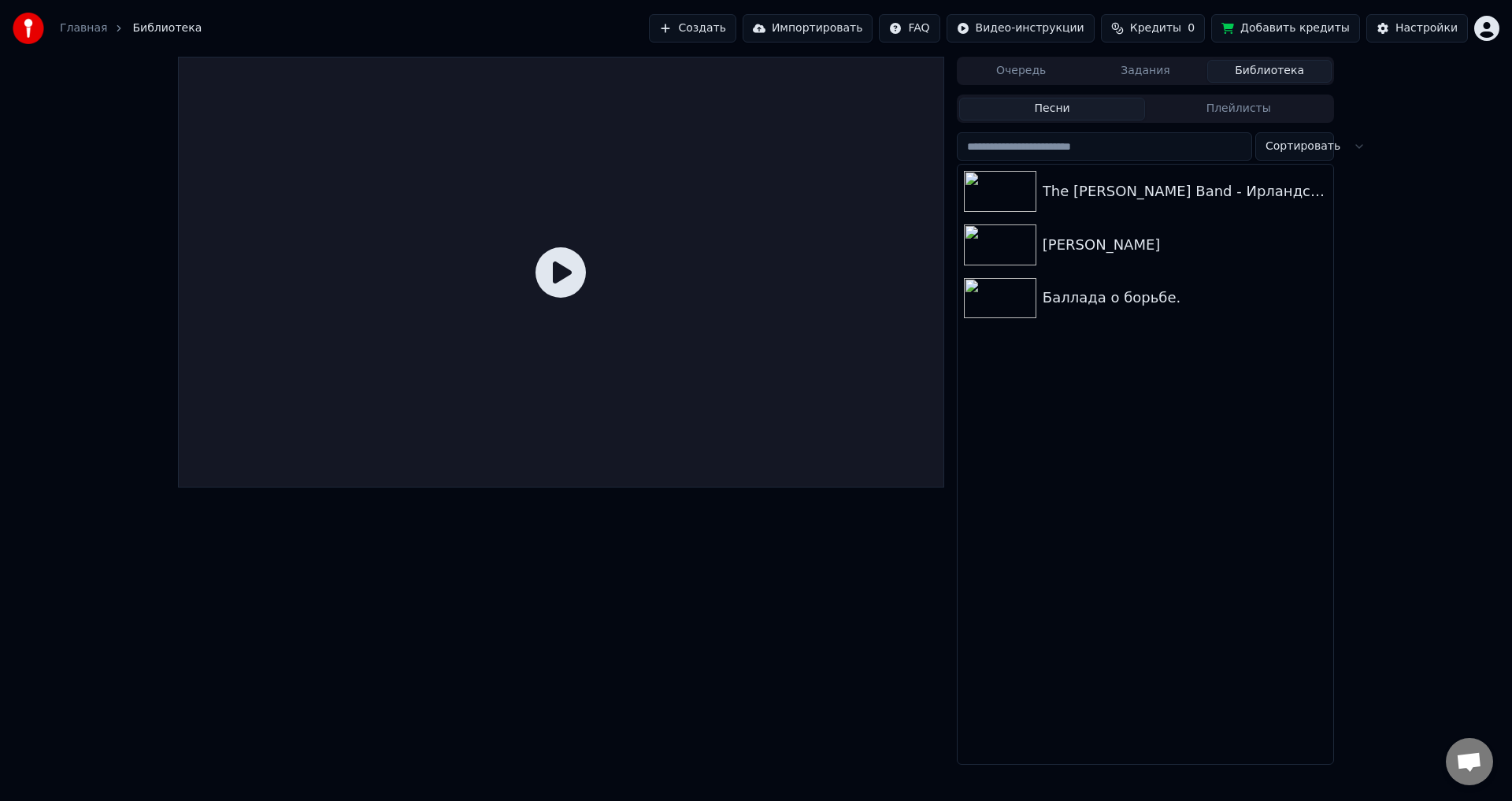
click at [1302, 28] on button "Добавить кредиты" at bounding box center [1285, 28] width 149 height 28
click at [1180, 30] on span "Кредиты" at bounding box center [1155, 28] width 51 height 15
click at [1145, 77] on th "Остаток" at bounding box center [1141, 74] width 61 height 32
click at [1081, 75] on th "Пополнить" at bounding box center [1074, 74] width 75 height 32
click at [1158, 77] on th "Остаток" at bounding box center [1141, 74] width 61 height 32
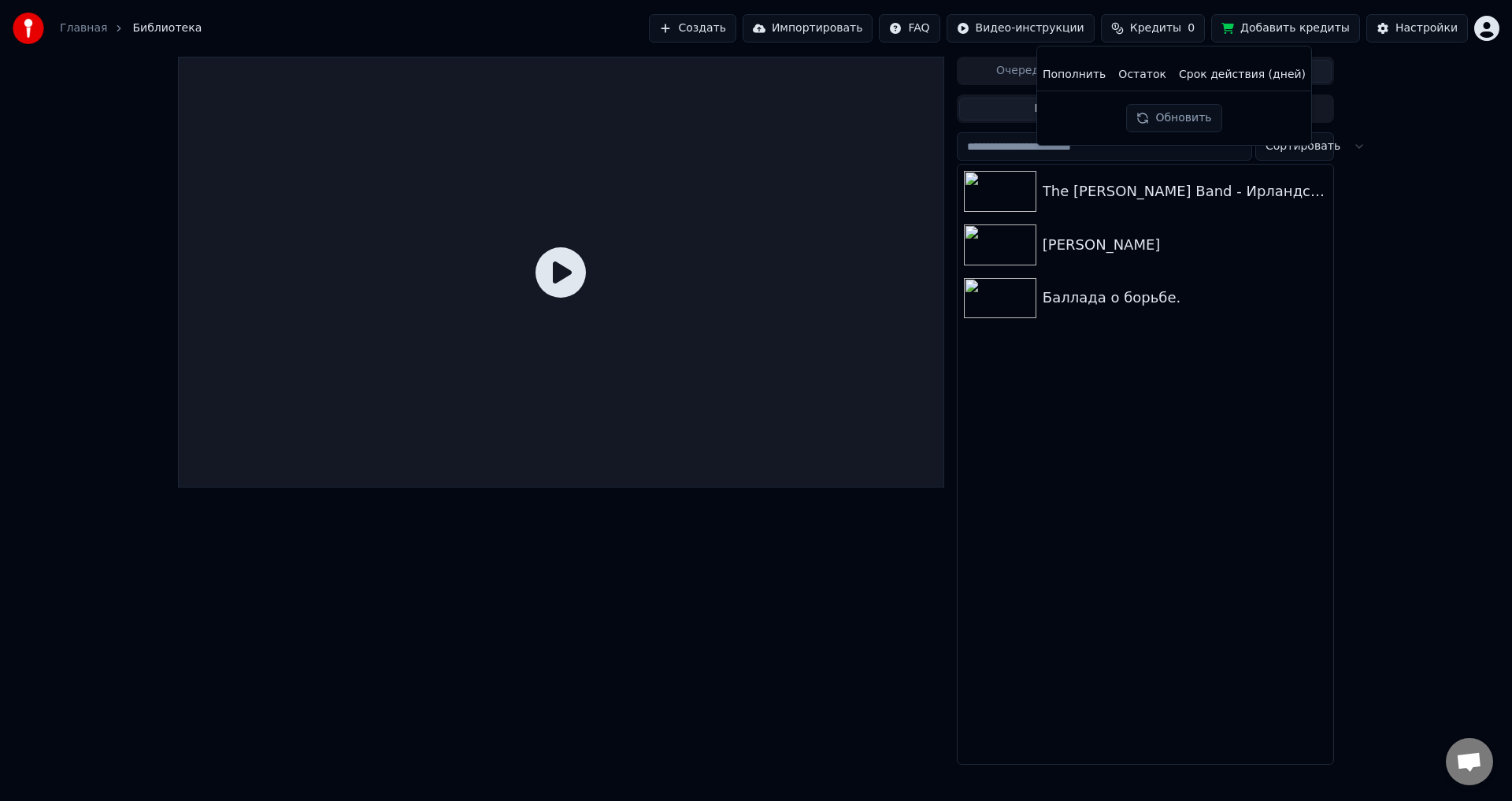
click at [1248, 79] on th "Срок действия (дней)" at bounding box center [1242, 74] width 139 height 32
click at [1281, 23] on button "Добавить кредиты" at bounding box center [1285, 28] width 149 height 28
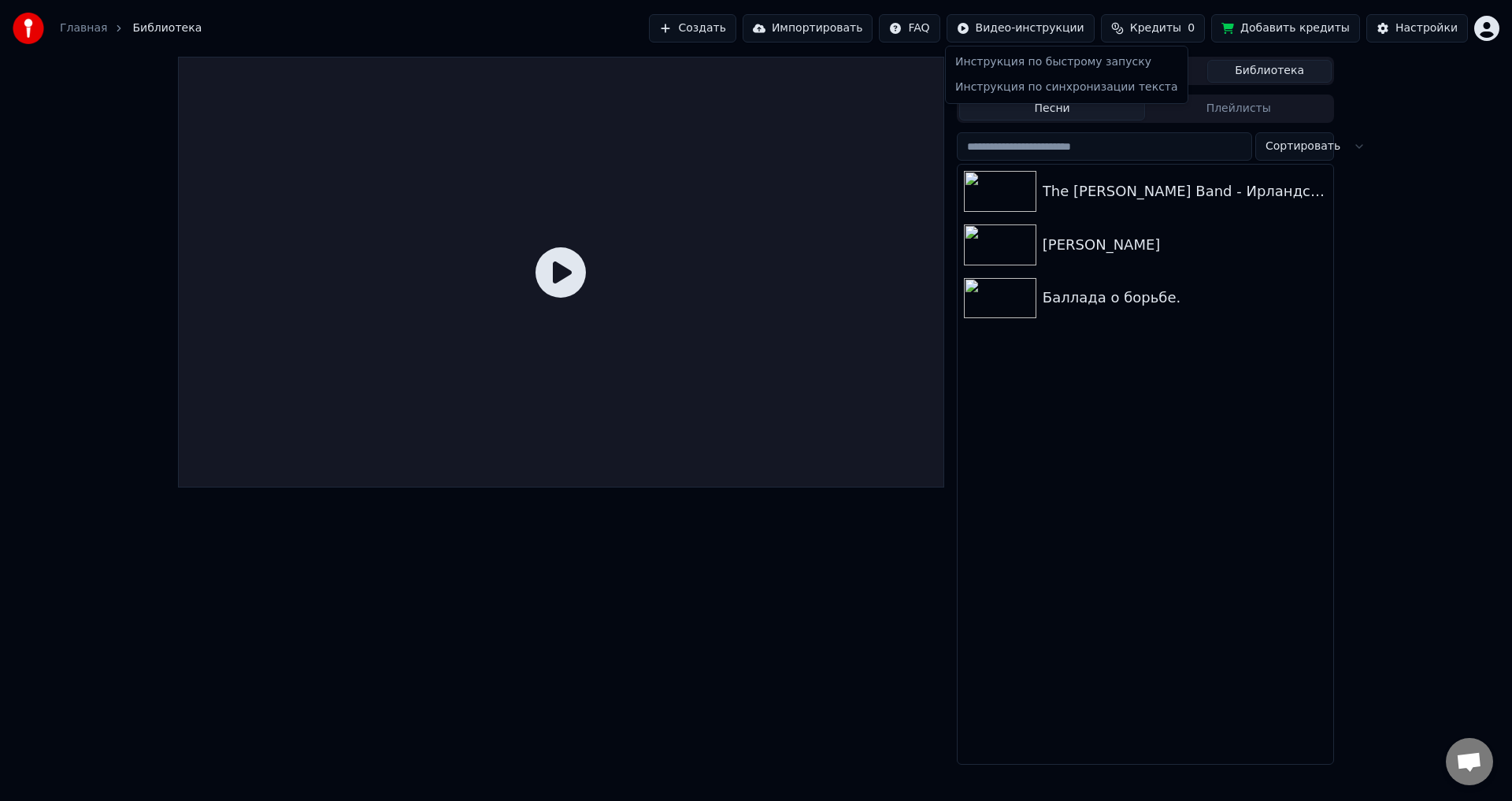
click at [1036, 33] on html "Главная Библиотека Создать Импортировать FAQ Видео-инструкции Кредиты 0 Добавит…" at bounding box center [756, 400] width 1512 height 801
click at [948, 28] on html "Главная Библиотека Создать Импортировать FAQ Видео-инструкции Кредиты 0 Добавит…" at bounding box center [756, 400] width 1512 height 801
click at [951, 26] on html "Главная Библиотека Создать Импортировать FAQ Видео-инструкции Кредиты 0 Добавит…" at bounding box center [756, 400] width 1512 height 801
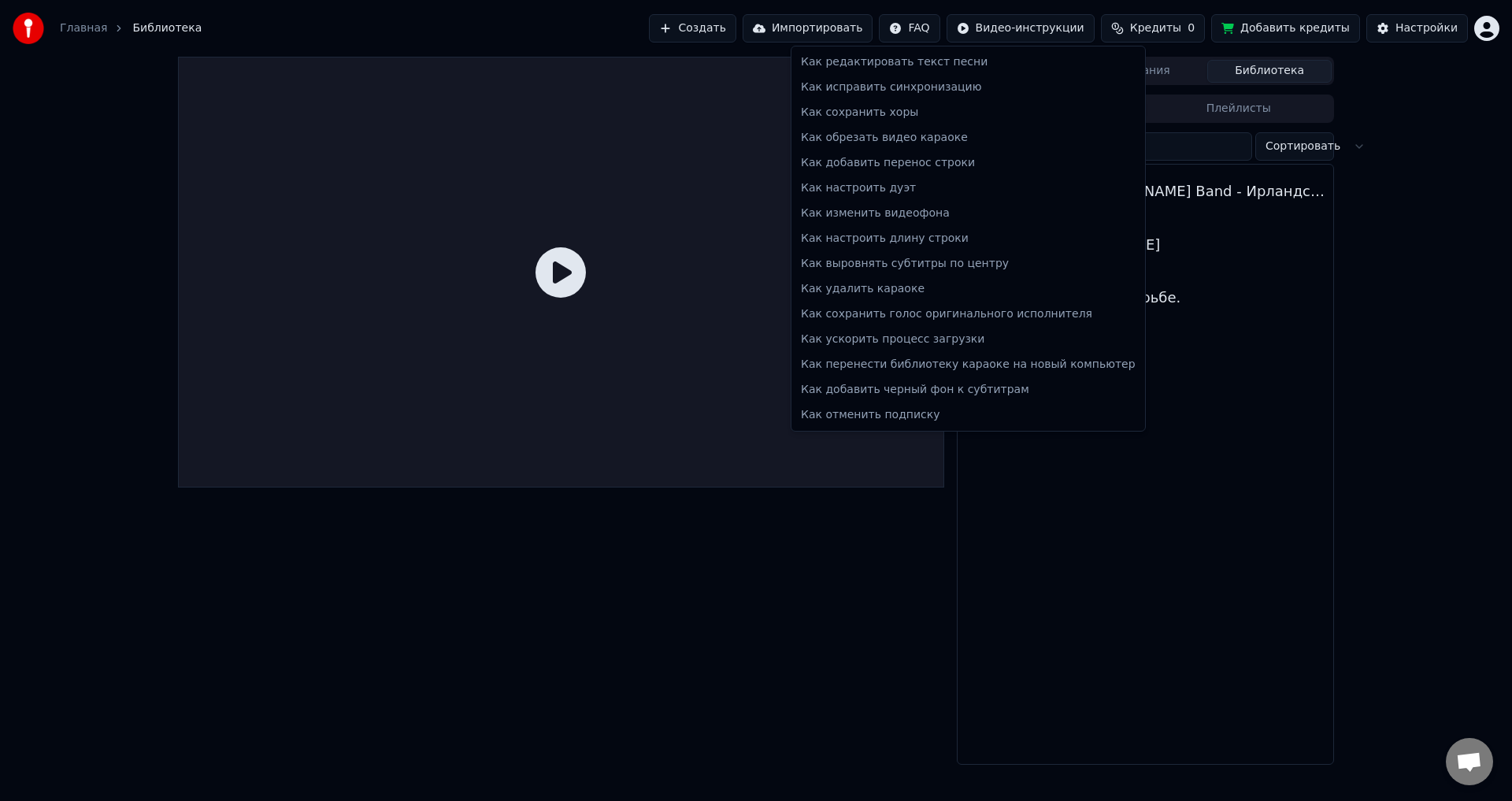
click at [957, 30] on html "Главная Библиотека Создать Импортировать FAQ Видео-инструкции Кредиты 0 Добавит…" at bounding box center [756, 400] width 1512 height 801
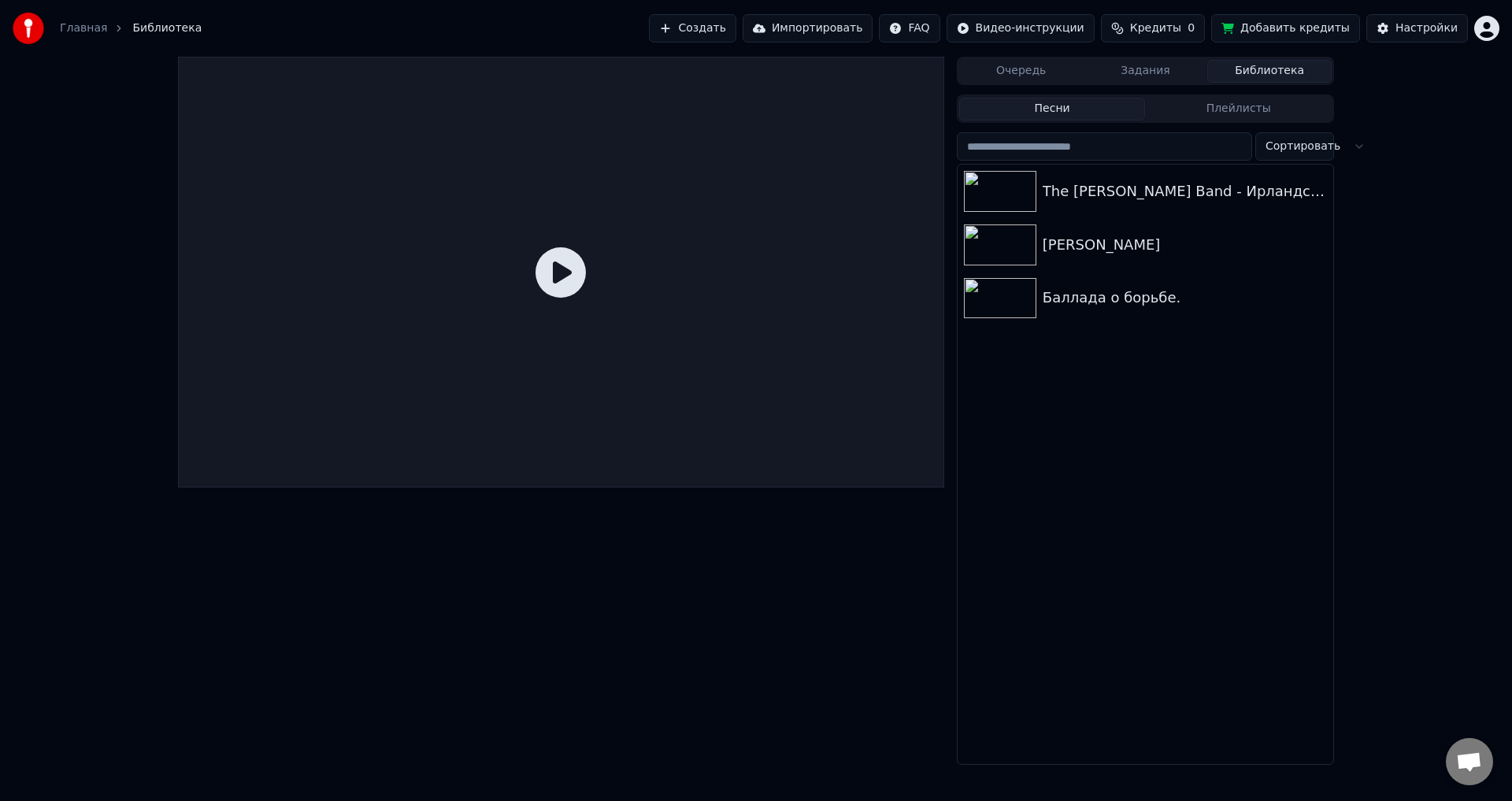
click at [866, 34] on button "Импортировать" at bounding box center [808, 28] width 130 height 28
click at [1295, 24] on button "Добавить кредиты" at bounding box center [1285, 28] width 149 height 28
click at [1113, 150] on input "search" at bounding box center [1105, 146] width 295 height 28
click at [1252, 111] on button "Плейлисты" at bounding box center [1238, 109] width 186 height 23
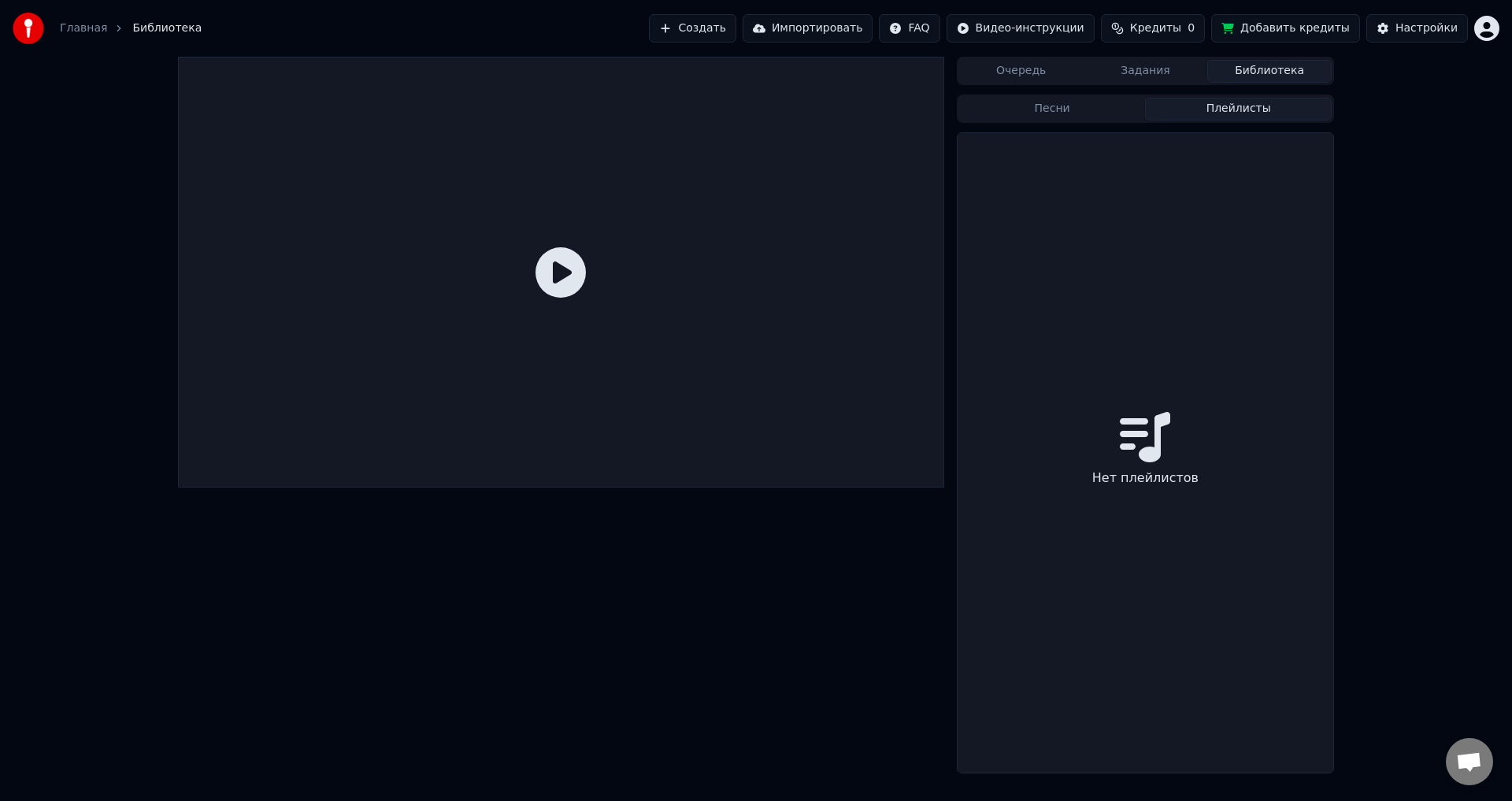
click at [1052, 114] on button "Песни" at bounding box center [1052, 109] width 186 height 23
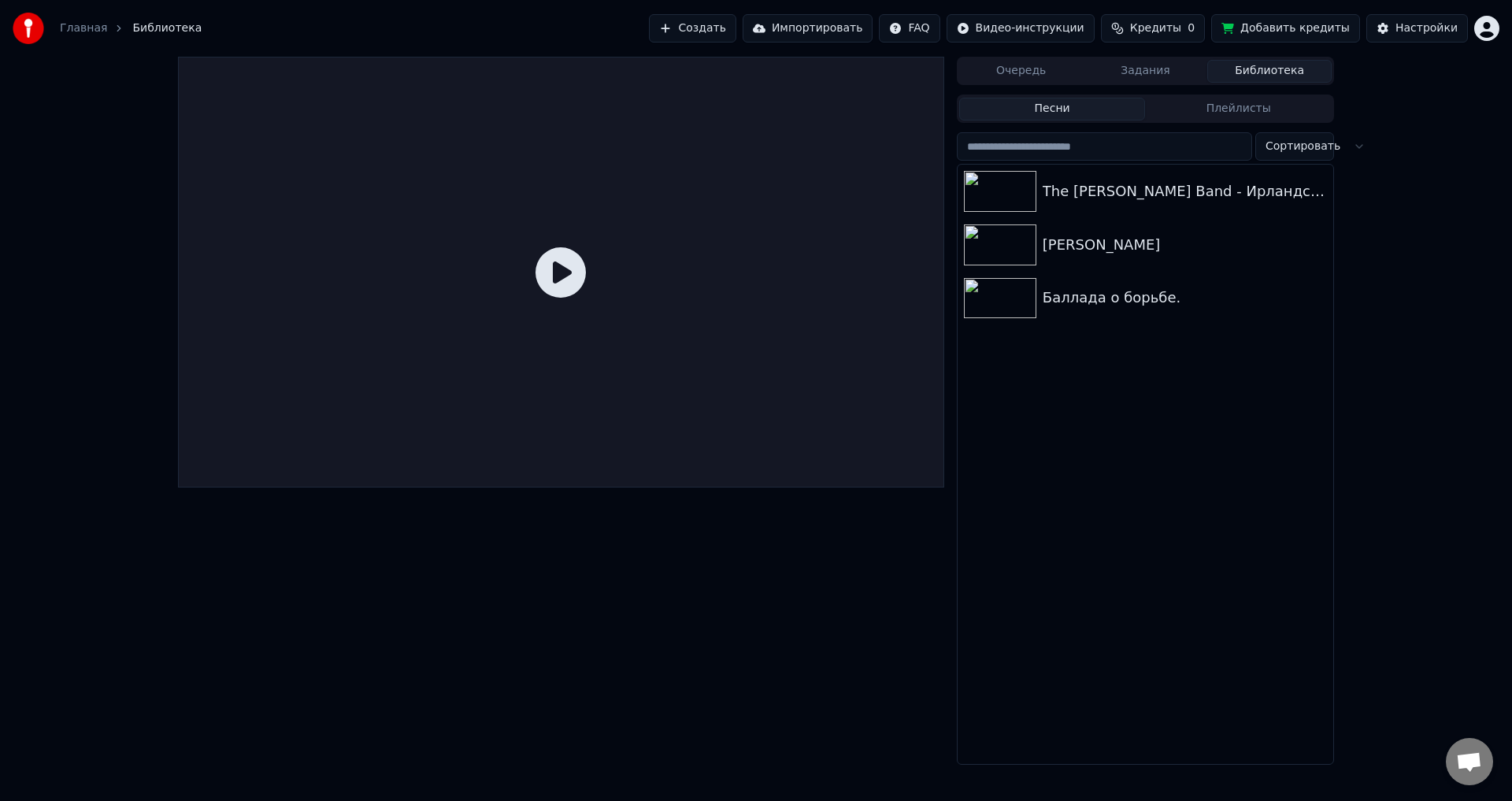
click at [1260, 82] on button "Библиотека" at bounding box center [1269, 71] width 124 height 23
click at [1166, 77] on button "Задания" at bounding box center [1145, 71] width 124 height 23
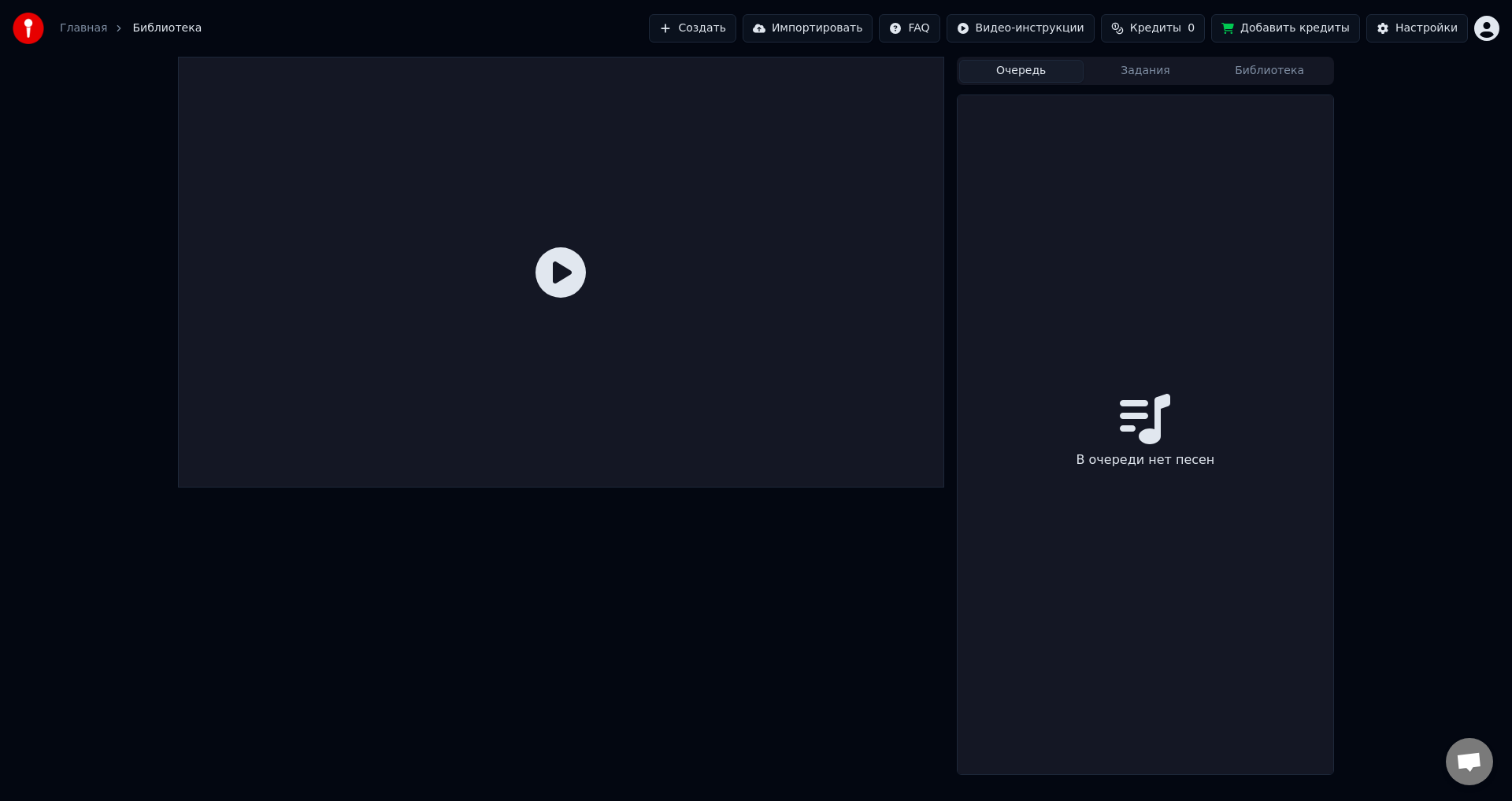
click at [1010, 78] on button "Очередь" at bounding box center [1021, 71] width 124 height 23
click at [1390, 138] on div "Очередь Задания Библиотека В очереди нет песен" at bounding box center [756, 416] width 1512 height 718
click at [1460, 92] on div "Очередь Задания Библиотека В очереди нет песен" at bounding box center [756, 416] width 1512 height 718
click at [95, 28] on link "Главная" at bounding box center [83, 28] width 47 height 15
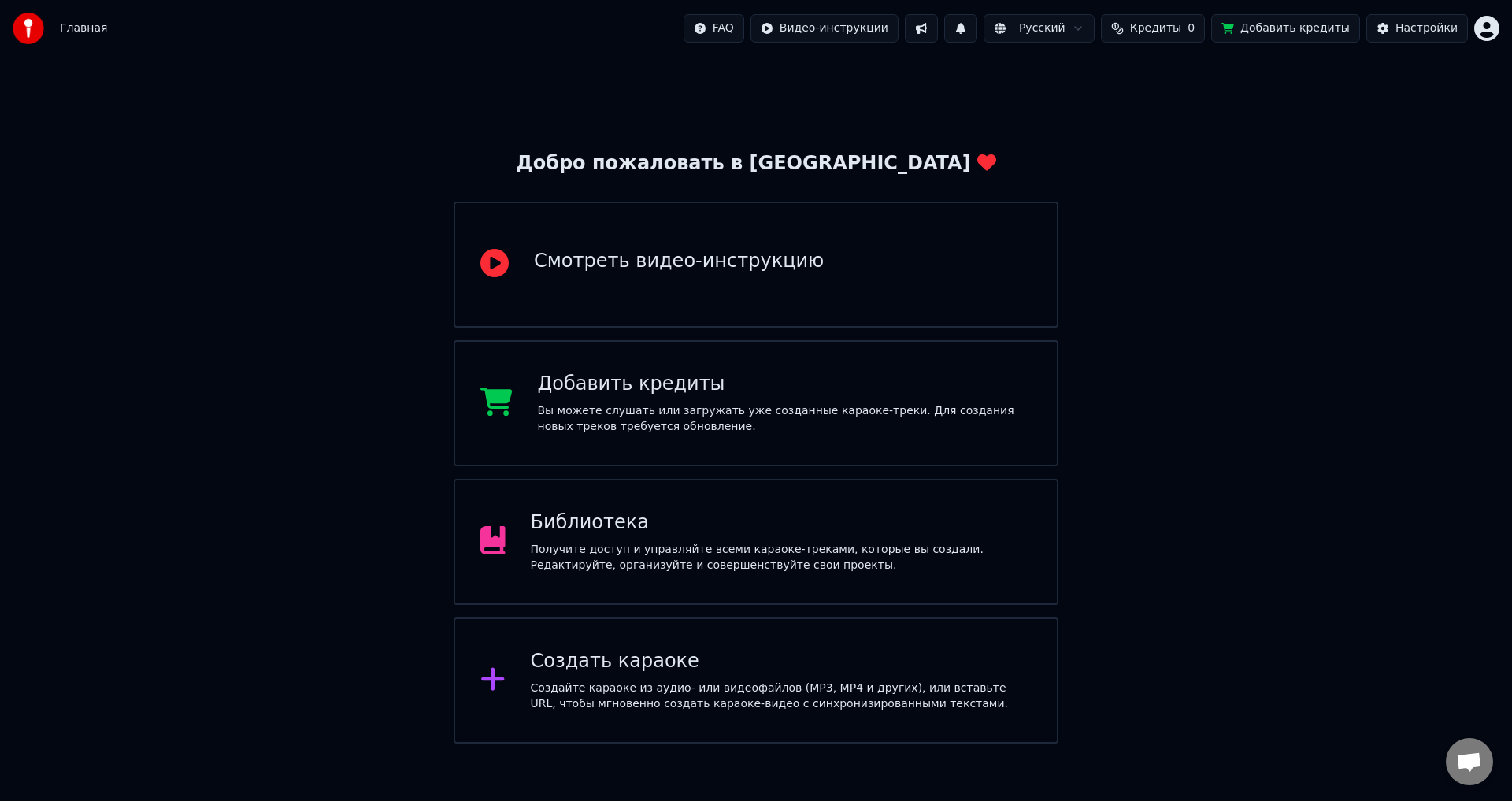
click at [568, 550] on div "Получите доступ и управляйте всеми караоке-треками, которые вы создали. Редакти…" at bounding box center [782, 557] width 502 height 32
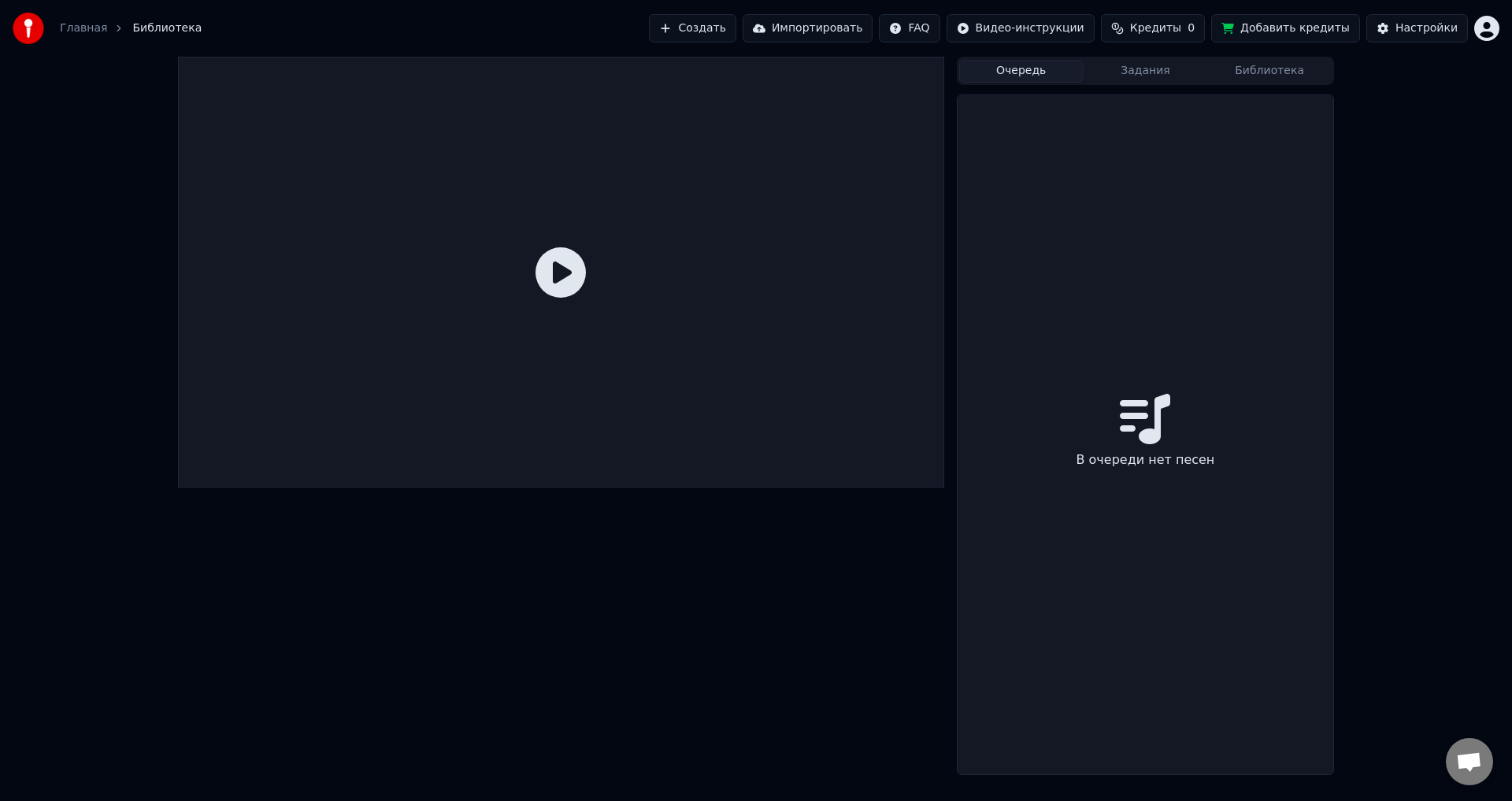
click at [1124, 68] on button "Задания" at bounding box center [1145, 71] width 124 height 23
click at [1265, 69] on button "Библиотека" at bounding box center [1269, 71] width 124 height 23
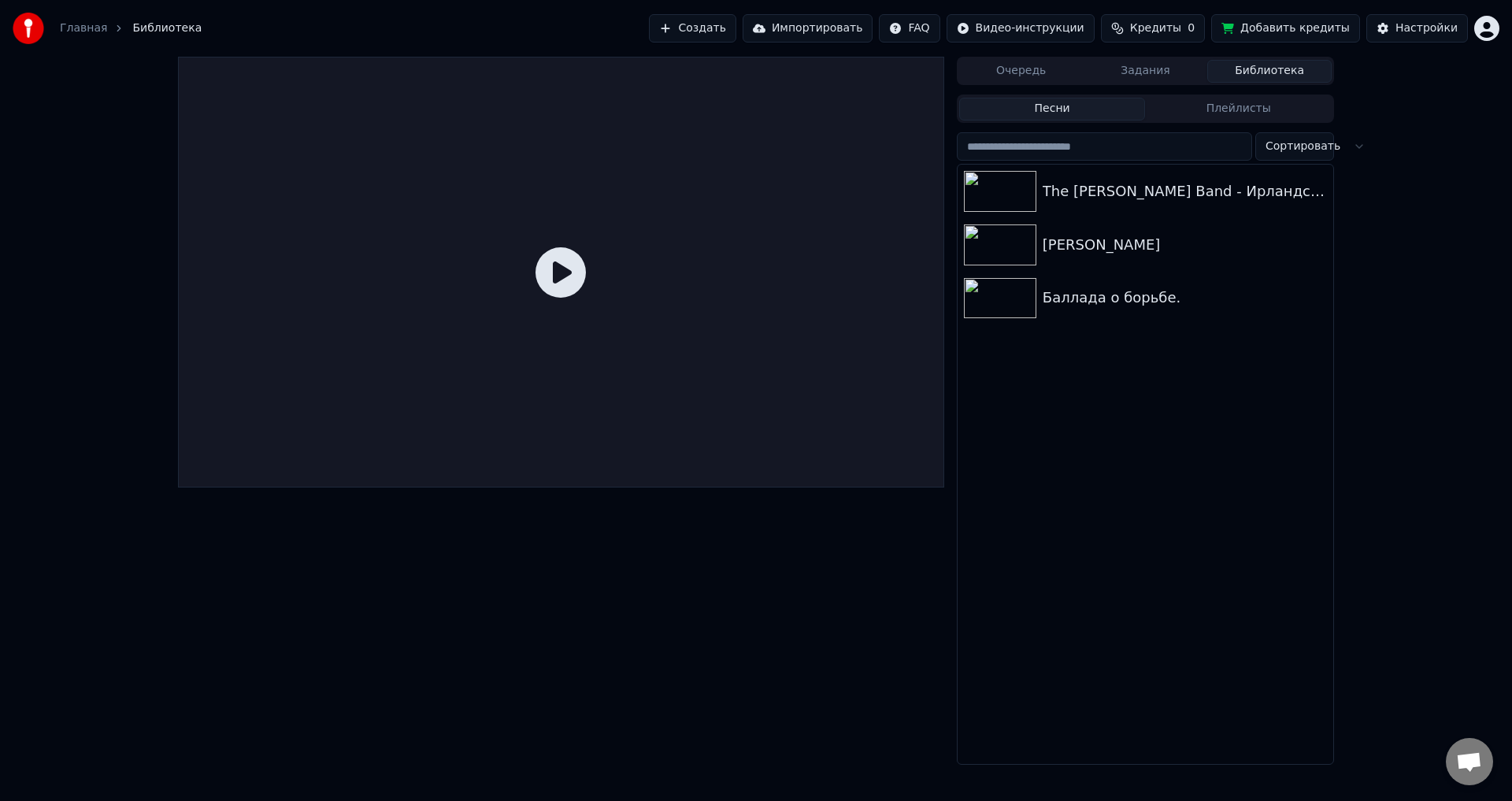
click at [1201, 107] on button "Плейлисты" at bounding box center [1238, 109] width 186 height 23
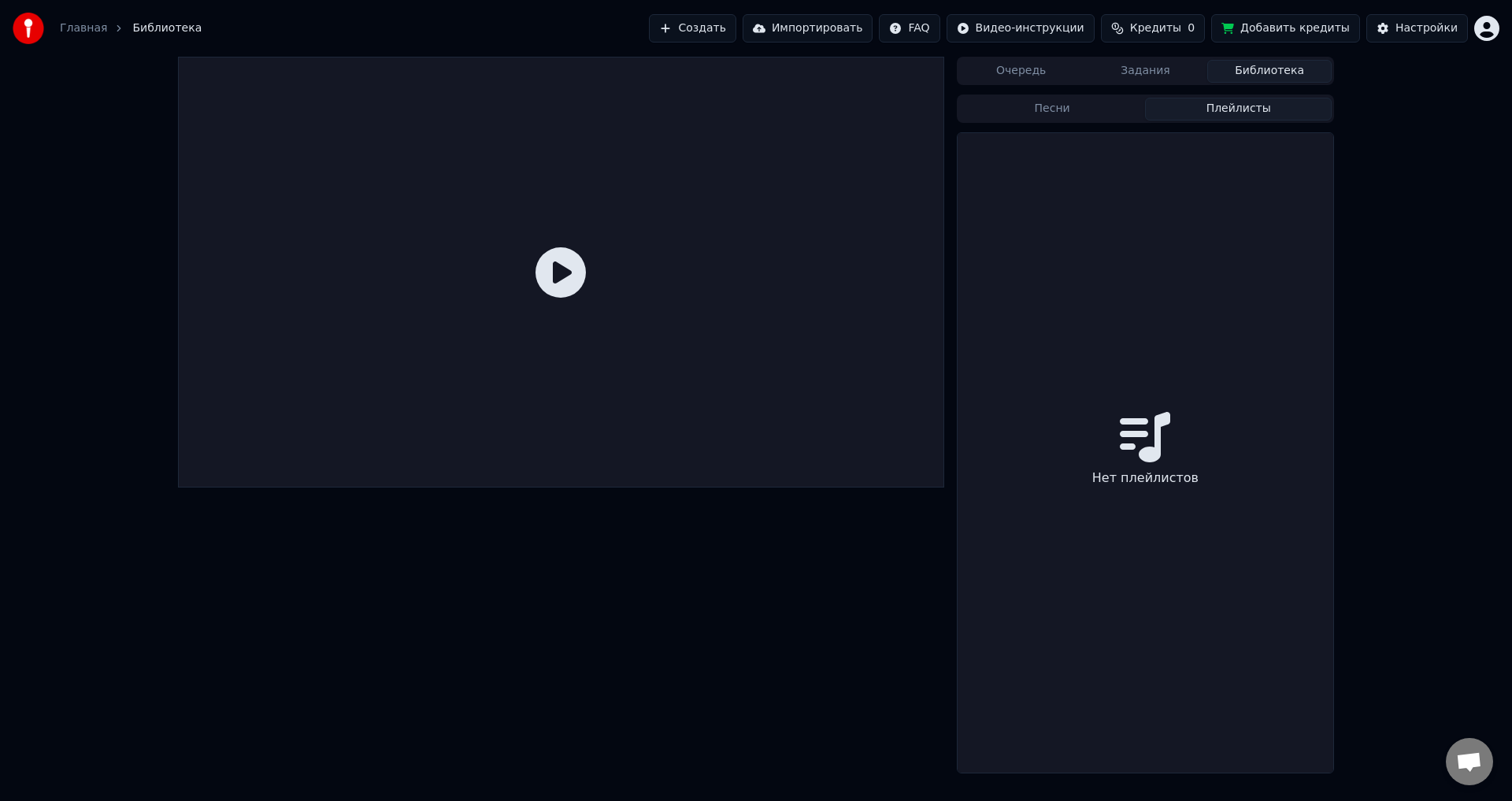
click at [1059, 117] on button "Песни" at bounding box center [1052, 109] width 186 height 23
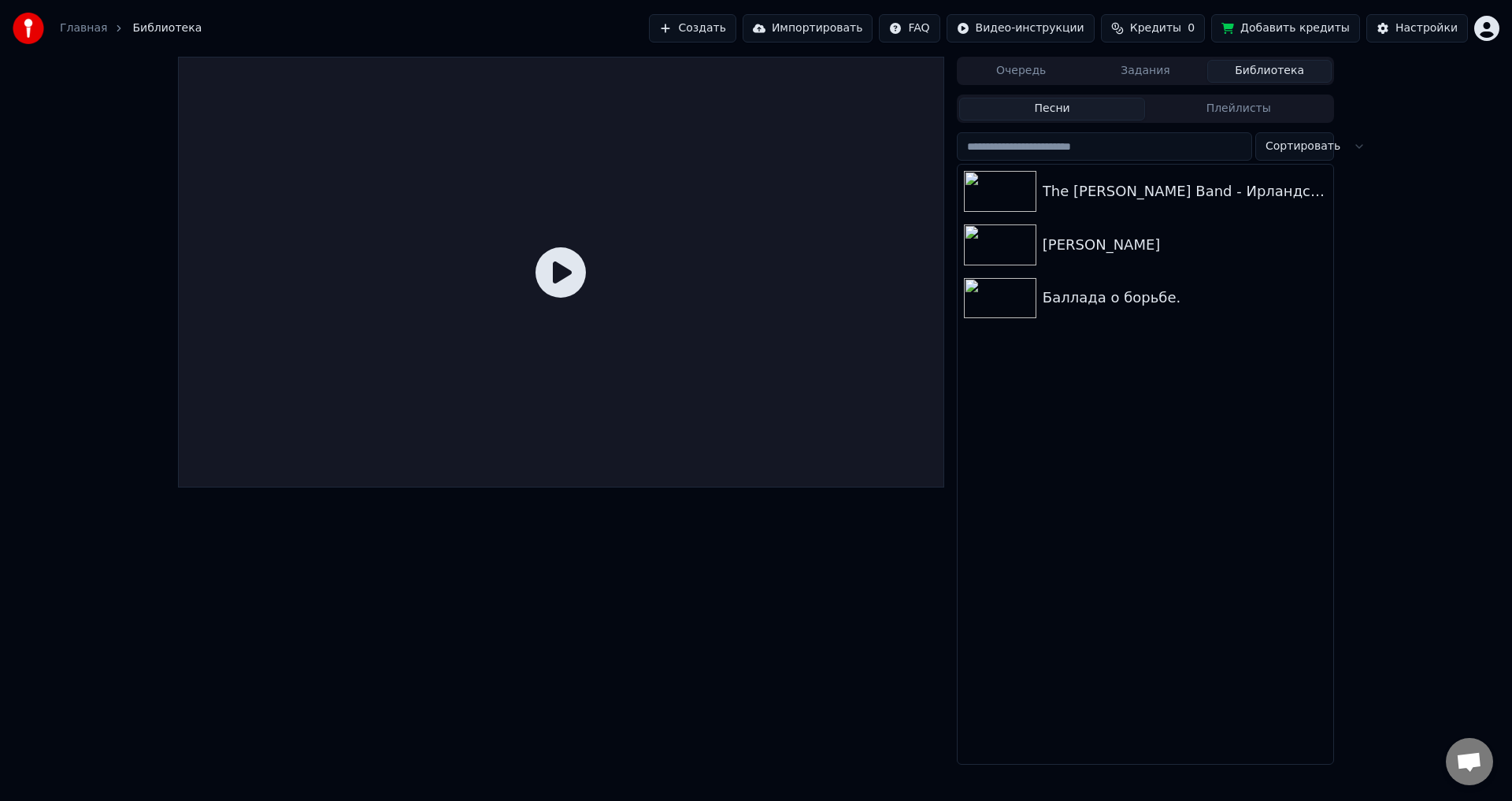
click at [1033, 87] on div "Очередь Задания Библиотека Песни Плейлисты Сортировать The Wallace Band - Ирлан…" at bounding box center [1145, 411] width 377 height 708
click at [114, 28] on icon "breadcrumb" at bounding box center [119, 28] width 11 height 11
click at [61, 28] on link "Главная" at bounding box center [83, 28] width 47 height 15
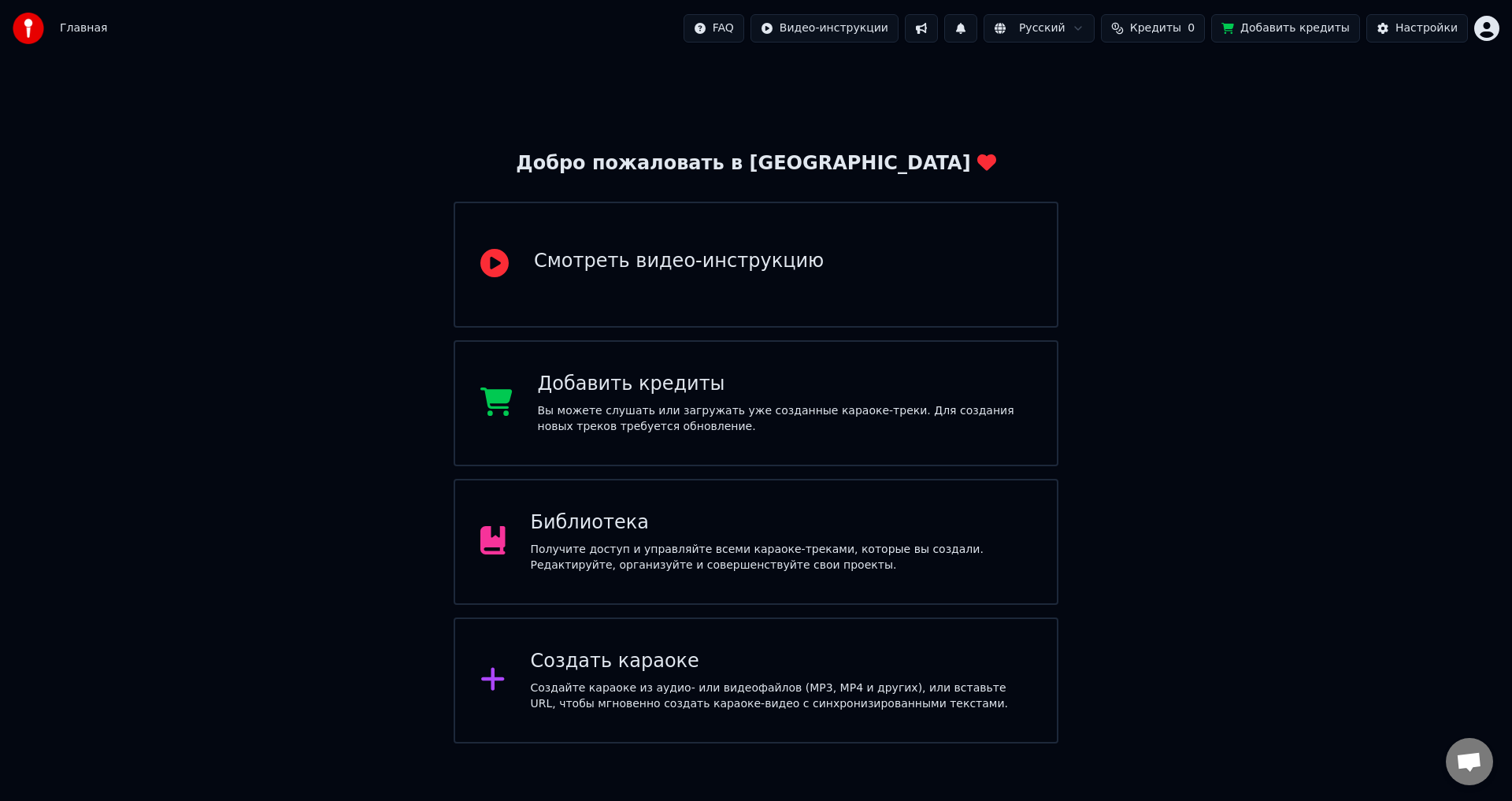
click at [979, 652] on div "Создать караоке" at bounding box center [782, 661] width 502 height 25
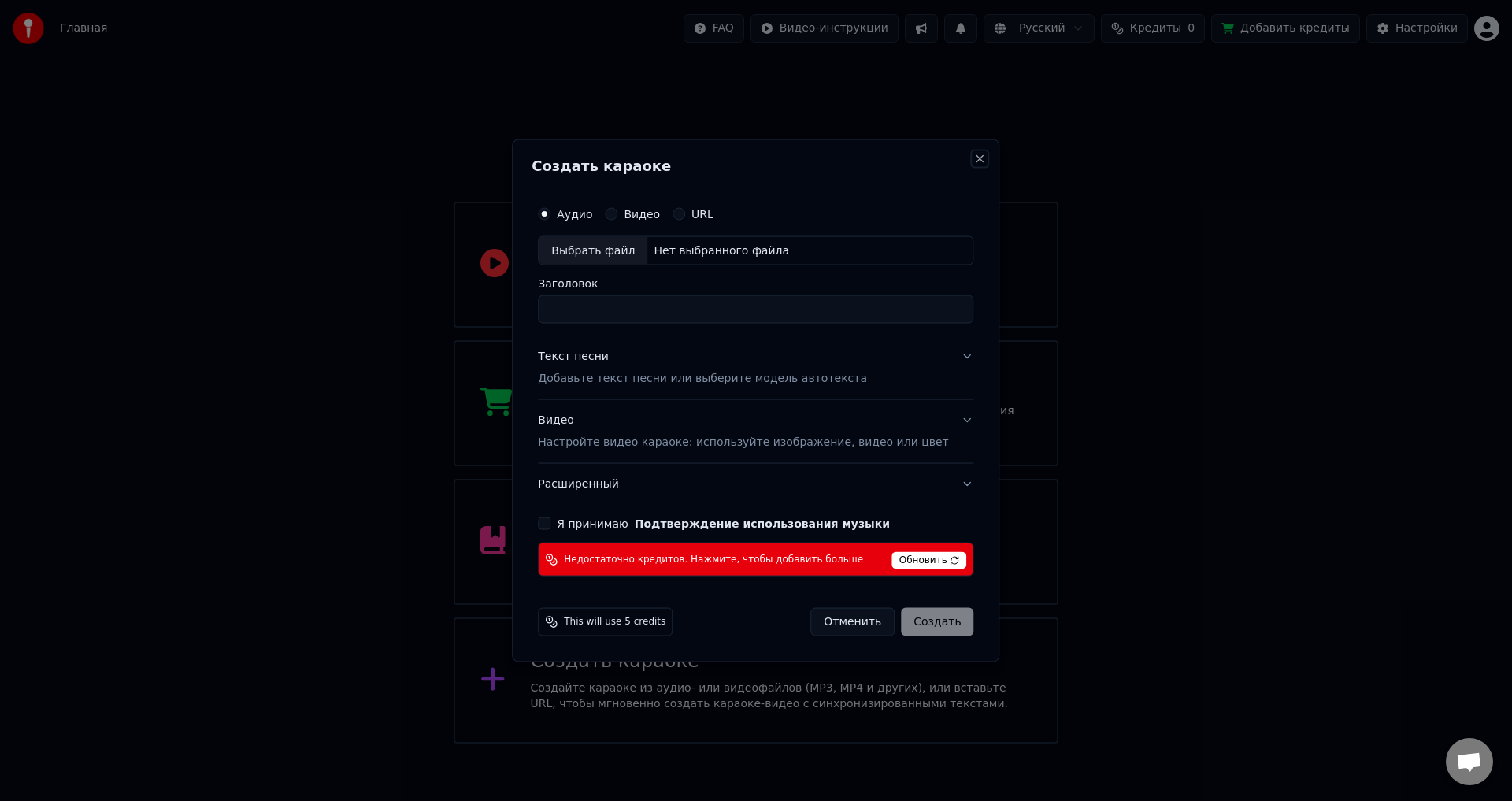
click at [975, 159] on button "Close" at bounding box center [980, 158] width 13 height 13
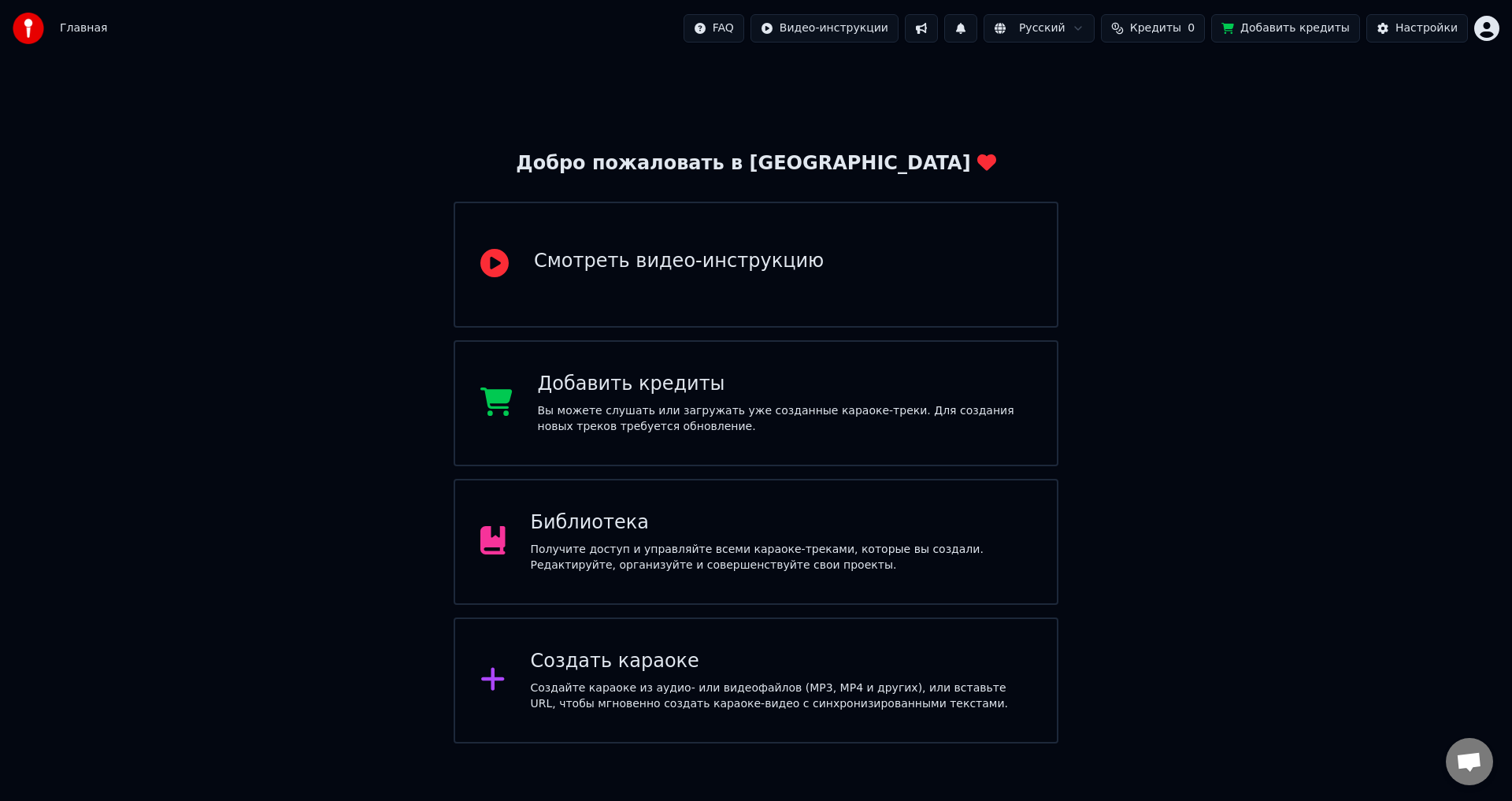
click at [790, 650] on div "Создать караоке" at bounding box center [782, 661] width 502 height 25
click at [1491, 21] on html "Главная FAQ Видео-инструкции Русский Кредиты 0 Добавить кредиты Настройки Добро…" at bounding box center [756, 372] width 1512 height 743
click at [1357, 89] on div "Оплата" at bounding box center [1417, 101] width 181 height 25
click at [1457, 774] on span "Открытый чат" at bounding box center [1469, 761] width 47 height 47
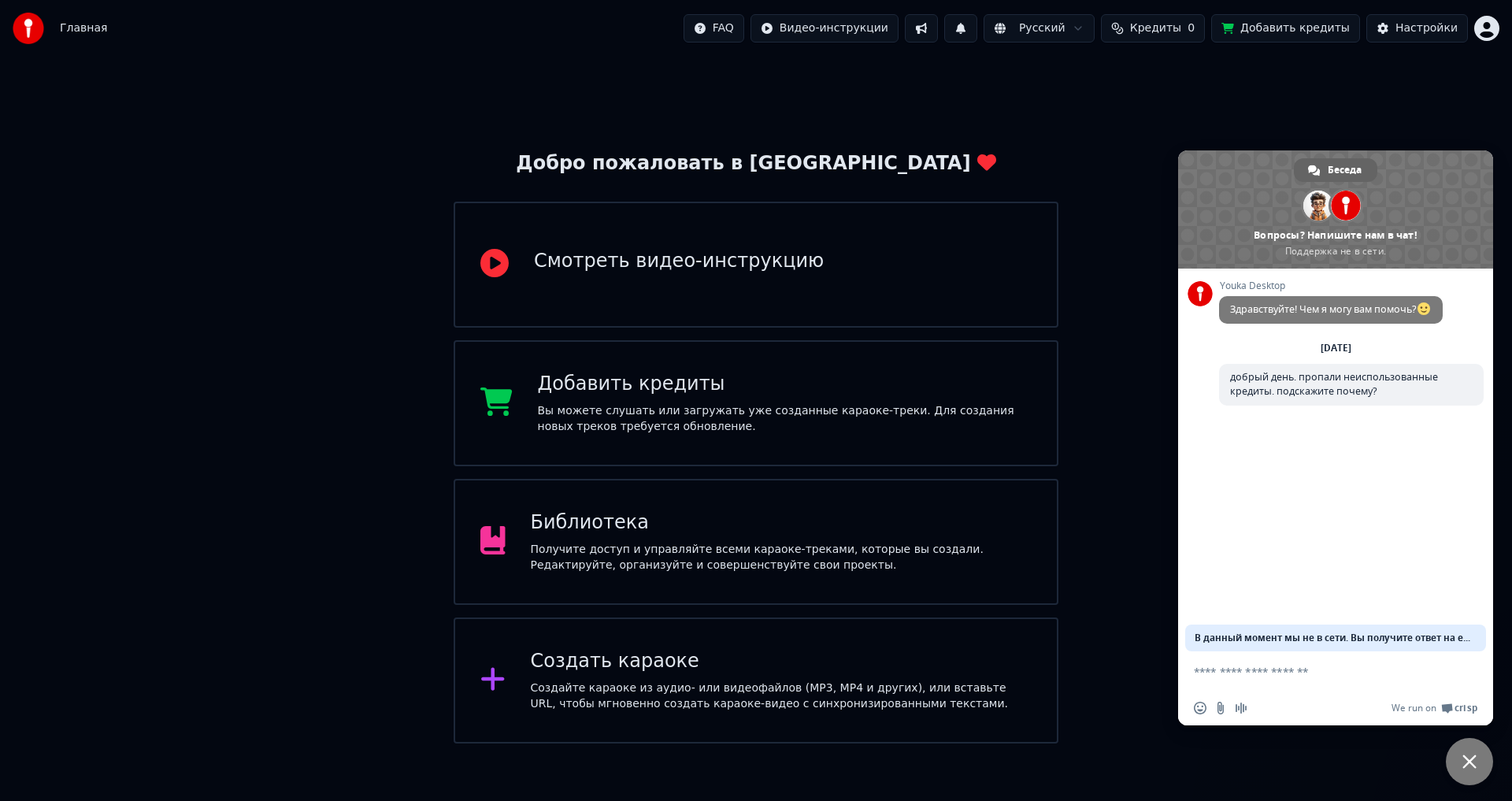
click at [1458, 773] on span "Закрыть чат" at bounding box center [1469, 761] width 47 height 47
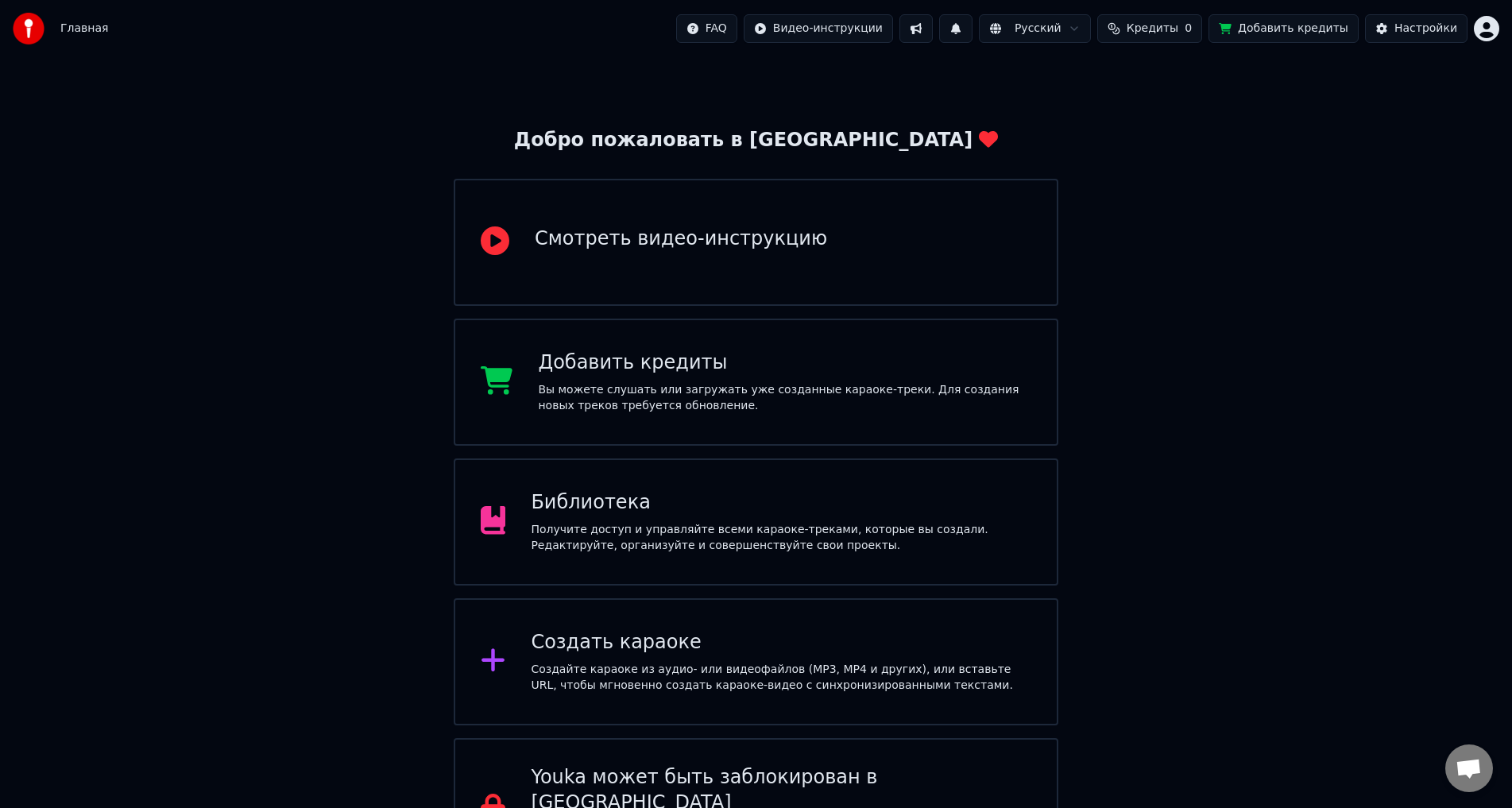
scroll to position [82, 0]
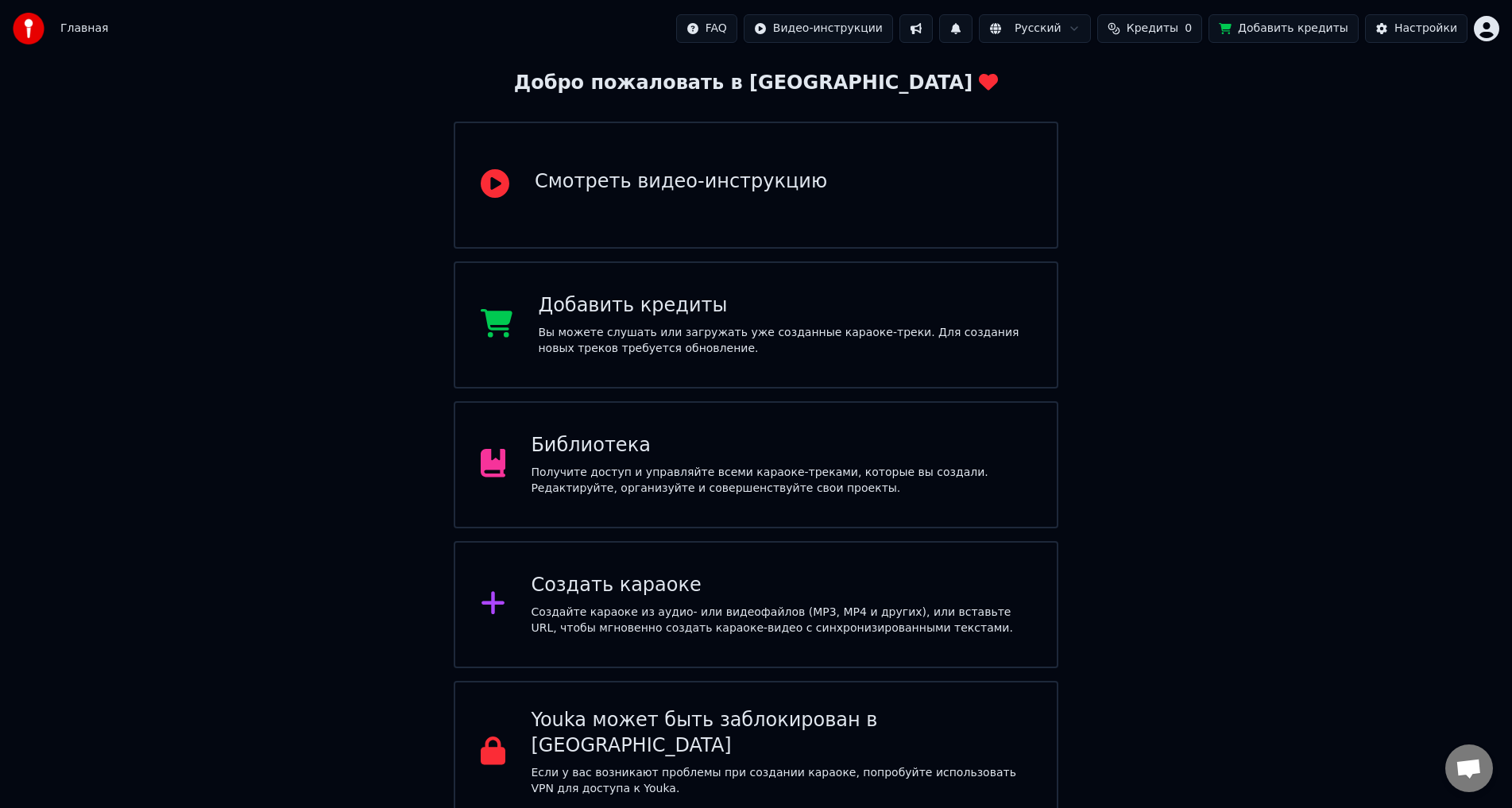
click at [1246, 380] on div "Добро пожаловать в Youka Смотреть видео-инструкцию Добавить кредиты Вы можете с…" at bounding box center [756, 400] width 1512 height 849
click at [599, 765] on p "Если у вас возникают проблемы при создании караоке, попробуйте использовать VPN…" at bounding box center [781, 781] width 500 height 32
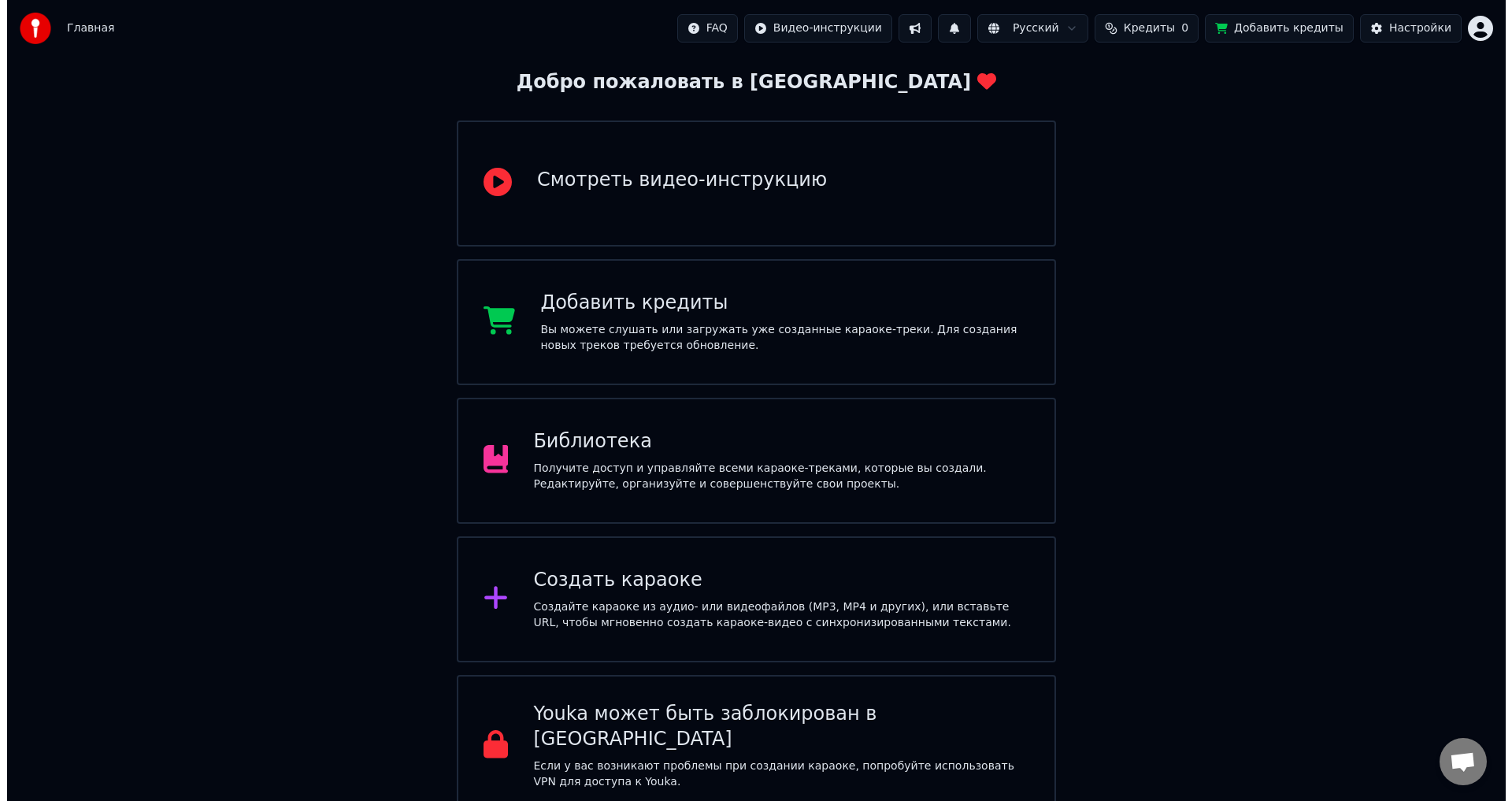
scroll to position [0, 0]
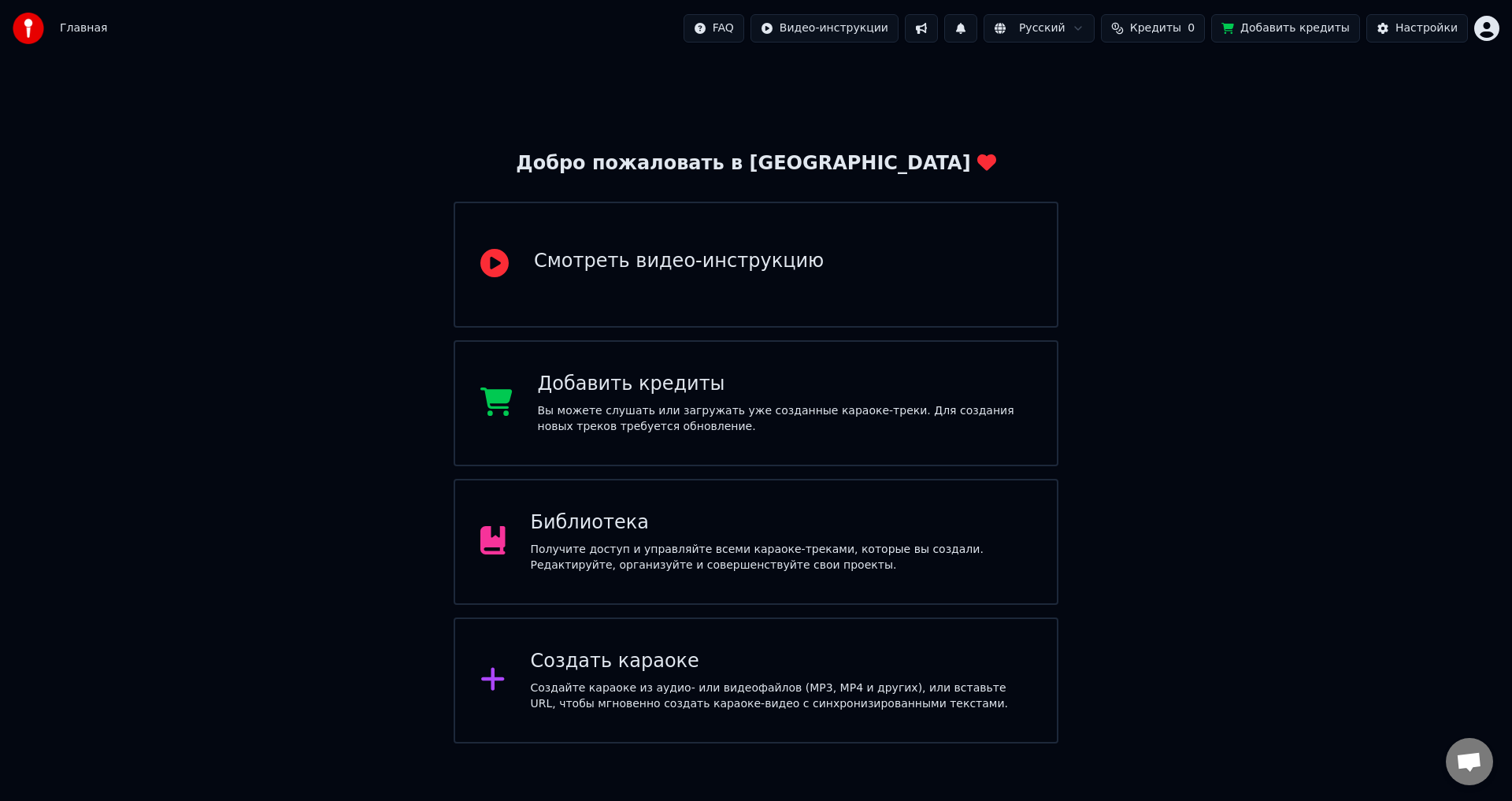
click at [1175, 31] on span "Кредиты" at bounding box center [1155, 28] width 51 height 15
click at [1203, 270] on div "Добро пожаловать в Youka Смотреть видео-инструкцию Добавить кредиты Вы можете с…" at bounding box center [756, 400] width 1512 height 687
click at [1467, 773] on span "Открытый чат" at bounding box center [1469, 762] width 26 height 22
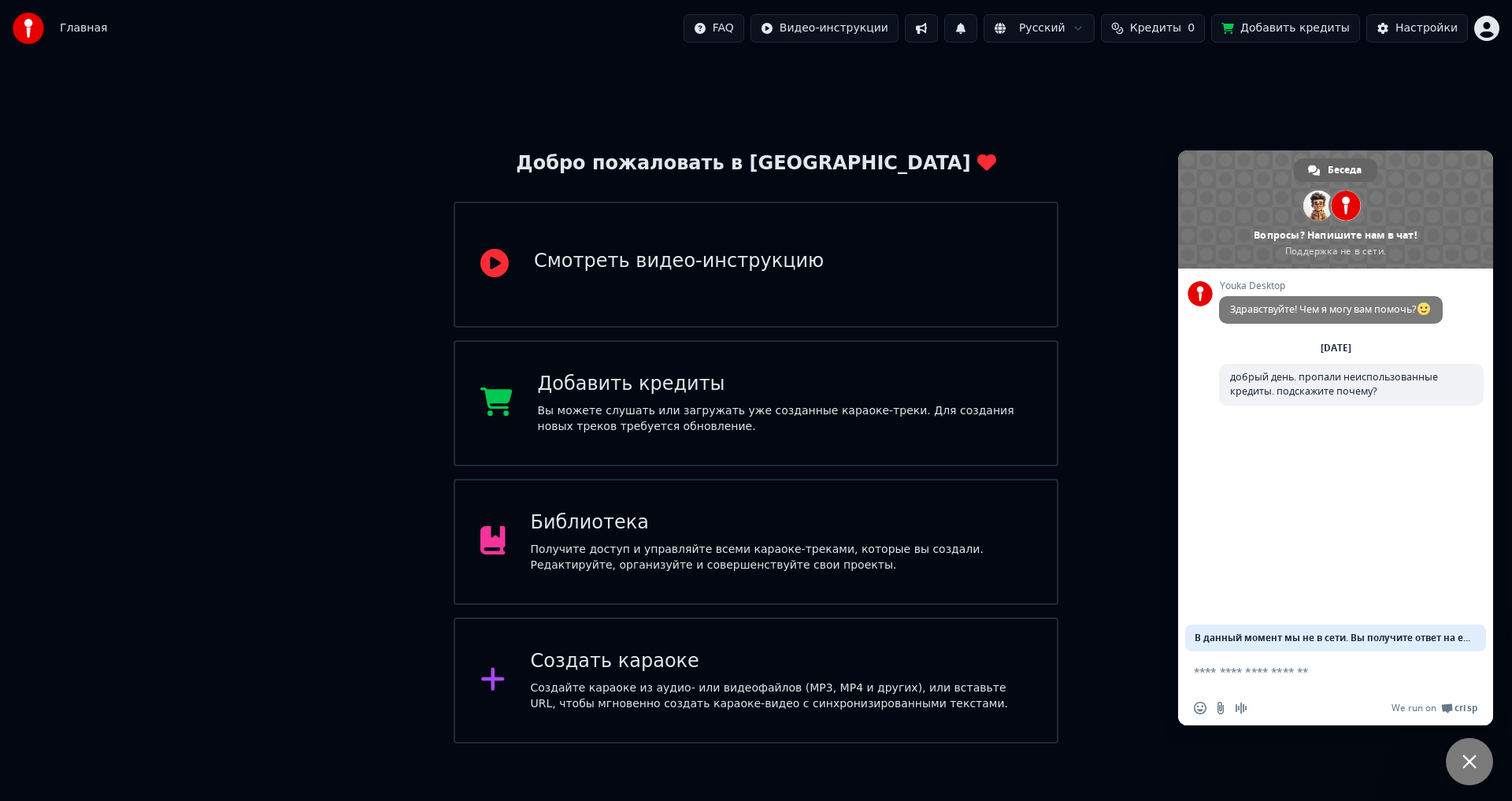
click at [1103, 576] on div "Добро пожаловать в Youka Смотреть видео-инструкцию Добавить кредиты Вы можете с…" at bounding box center [756, 400] width 1512 height 687
click at [1475, 122] on div "Добро пожаловать в Youka Смотреть видео-инструкцию Добавить кредиты Вы можете с…" at bounding box center [756, 400] width 1512 height 687
click at [1472, 760] on span "Закрыть чат" at bounding box center [1469, 761] width 14 height 14
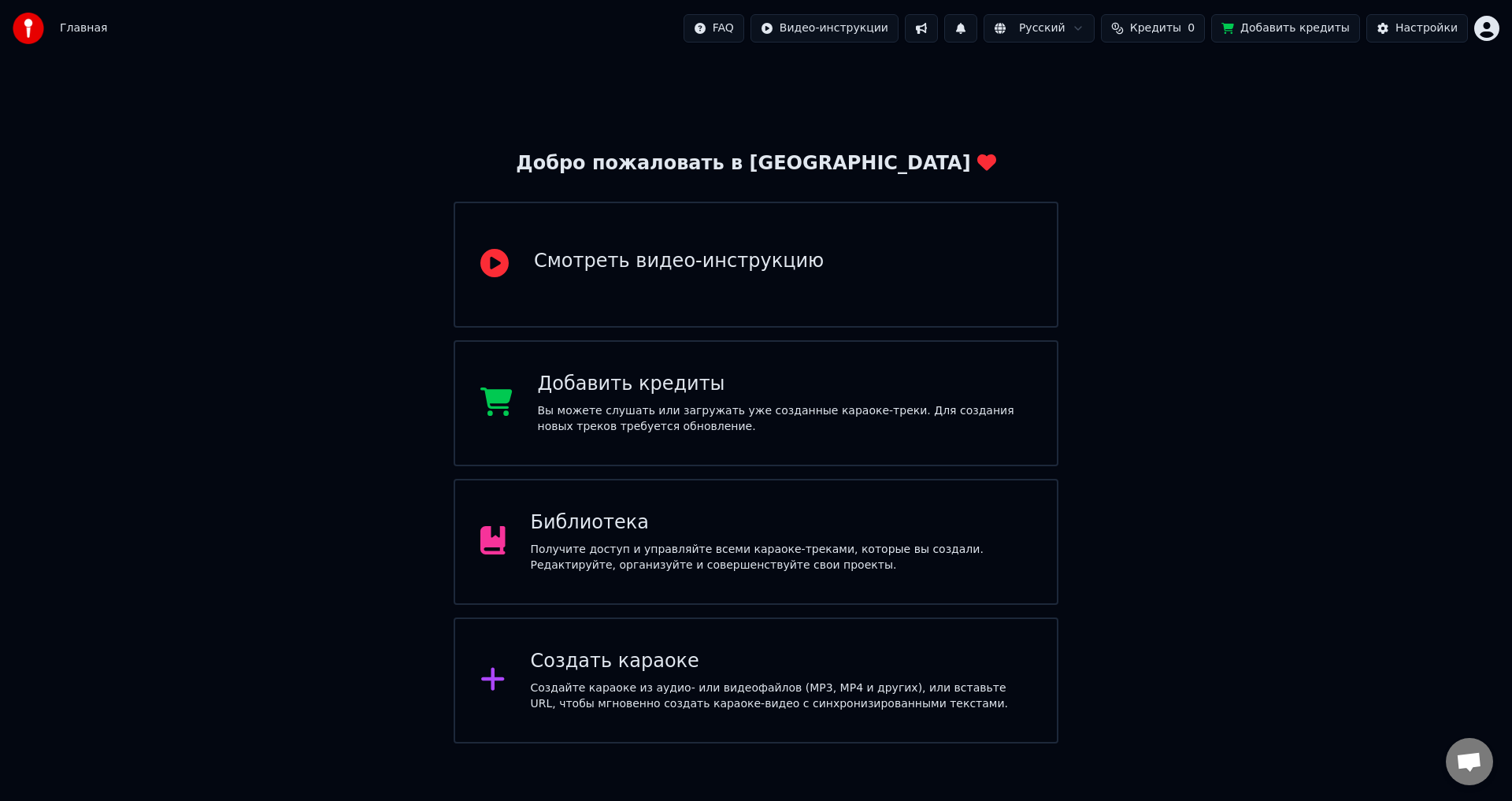
click at [1291, 41] on button "Добавить кредиты" at bounding box center [1285, 28] width 149 height 28
